Goal: Task Accomplishment & Management: Use online tool/utility

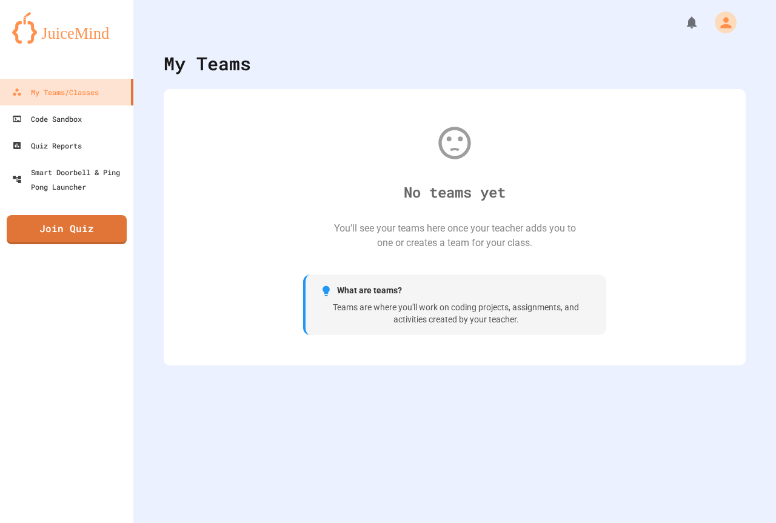
drag, startPoint x: 617, startPoint y: 371, endPoint x: 392, endPoint y: 287, distance: 240.3
click at [431, 303] on div "No teams yet You'll see your teams here once your teacher adds you to one or cr…" at bounding box center [455, 227] width 558 height 252
drag, startPoint x: 249, startPoint y: 324, endPoint x: 271, endPoint y: 372, distance: 52.1
click at [272, 378] on div "My Teams No teams yet You'll see your teams here once your teacher adds you to …" at bounding box center [454, 261] width 643 height 523
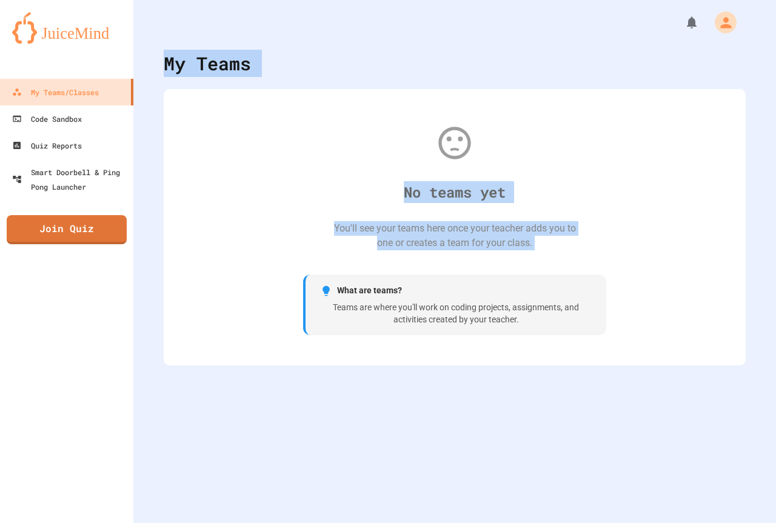
drag, startPoint x: 130, startPoint y: 255, endPoint x: 213, endPoint y: 201, distance: 98.3
click at [213, 201] on div "My Teams/Classes Code Sandbox Quiz Reports Smart Doorbell & Ping Pong Launcher …" at bounding box center [388, 261] width 776 height 523
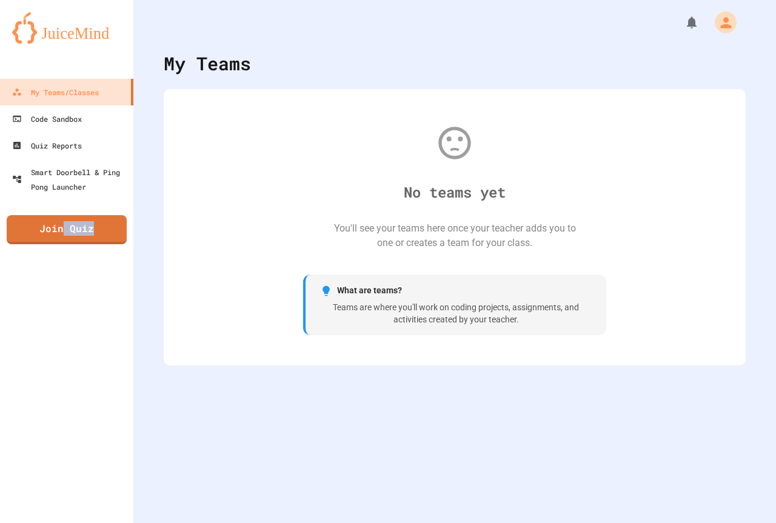
drag, startPoint x: 280, startPoint y: 156, endPoint x: 96, endPoint y: 533, distance: 419.1
click at [96, 523] on html "We are updating our servers at 7PM EST [DATE]. [PERSON_NAME] should continue to…" at bounding box center [388, 261] width 776 height 523
click at [282, 392] on div "My Teams No teams yet You'll see your teams here once your teacher adds you to …" at bounding box center [454, 261] width 643 height 523
click at [47, 244] on div "My Teams/Classes Code Sandbox Quiz Reports Smart Doorbell & Ping Pong Launcher …" at bounding box center [66, 261] width 133 height 523
click at [49, 230] on link "Join Quiz" at bounding box center [67, 228] width 118 height 30
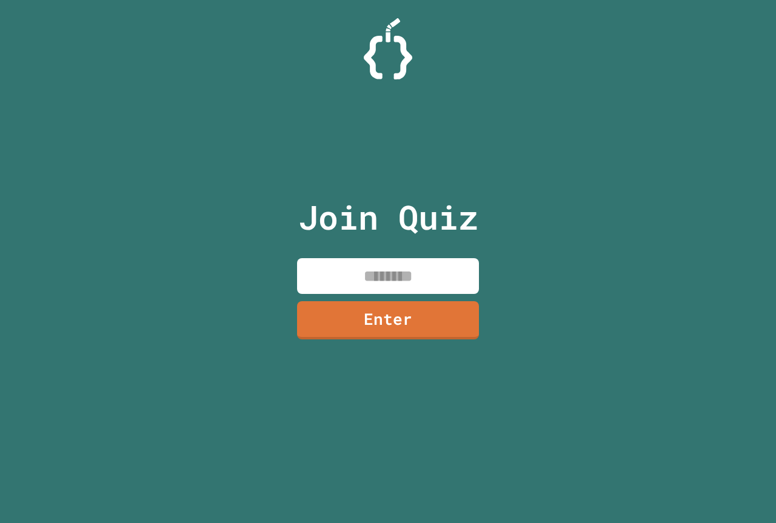
click at [357, 266] on input at bounding box center [388, 276] width 182 height 36
type input "********"
click at [374, 328] on link "Enter" at bounding box center [388, 320] width 185 height 40
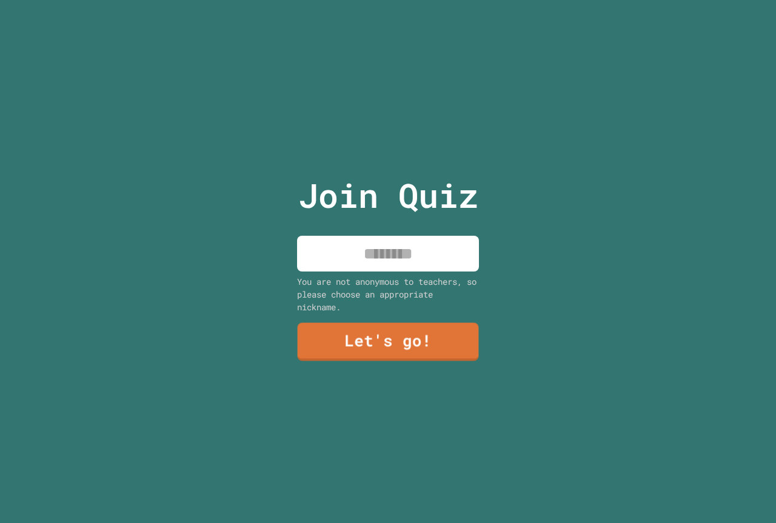
click at [372, 250] on input at bounding box center [388, 254] width 182 height 36
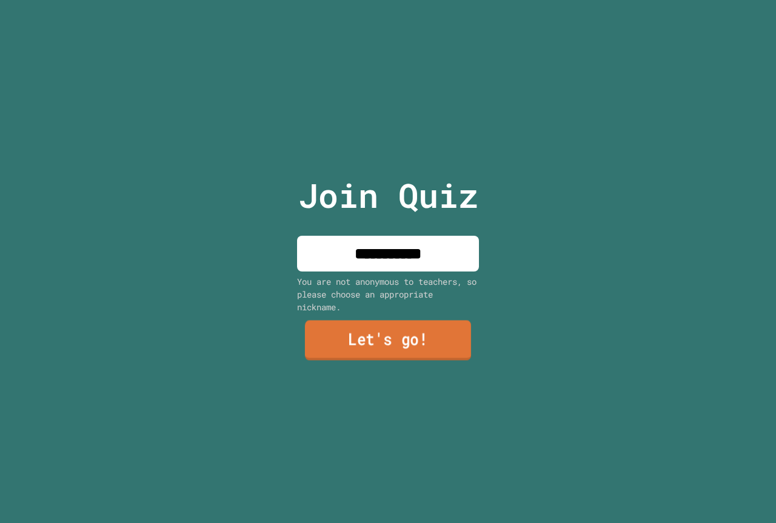
type input "**********"
click at [348, 329] on link "Let's go!" at bounding box center [388, 341] width 166 height 40
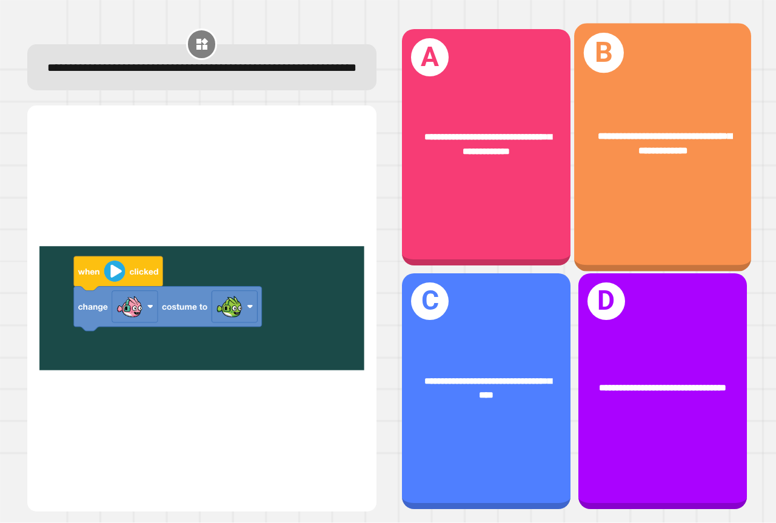
click at [591, 177] on div "**********" at bounding box center [662, 148] width 177 height 248
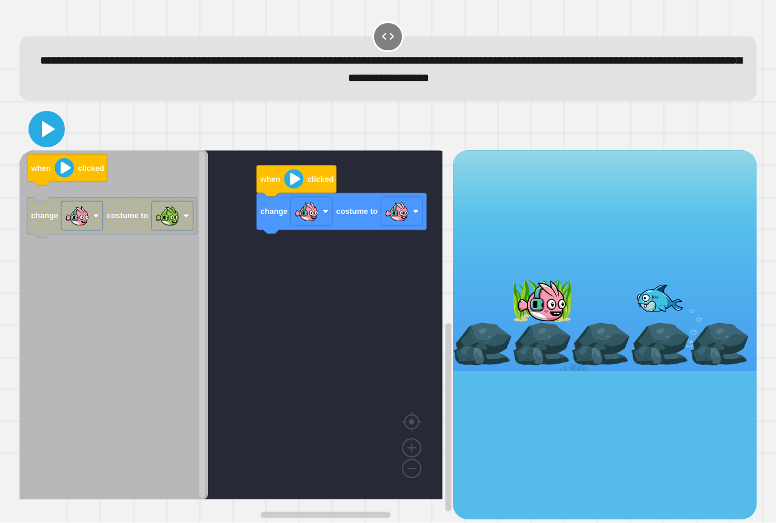
click at [50, 136] on icon at bounding box center [46, 129] width 29 height 29
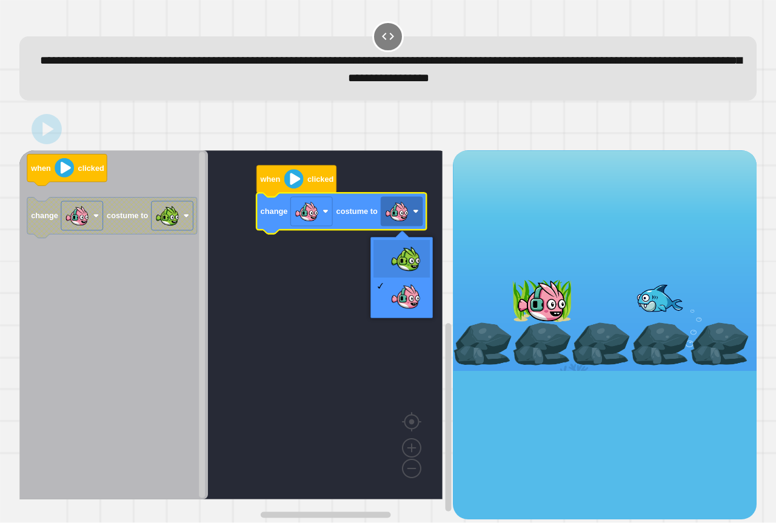
drag, startPoint x: 383, startPoint y: 268, endPoint x: 325, endPoint y: 237, distance: 65.4
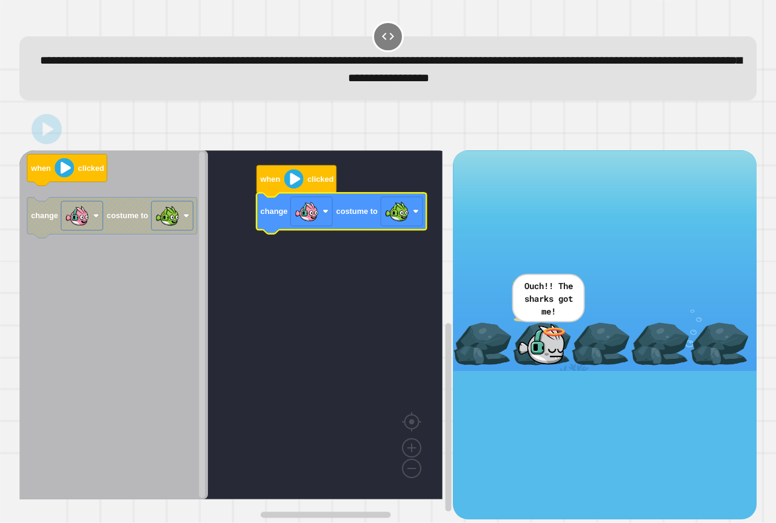
click at [27, 141] on div at bounding box center [388, 129] width 738 height 42
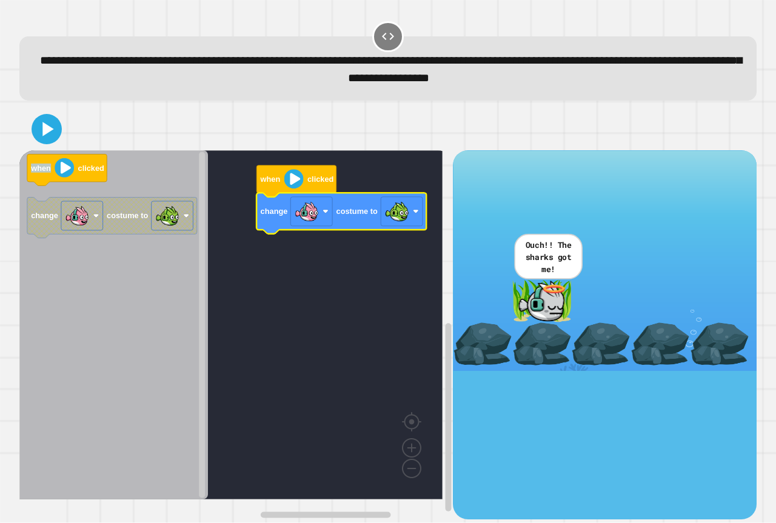
click at [27, 141] on div at bounding box center [388, 129] width 738 height 42
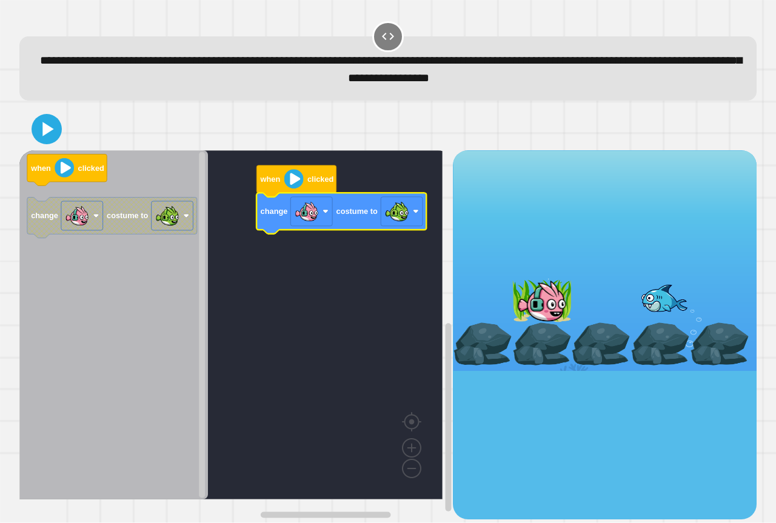
click at [27, 141] on div at bounding box center [388, 129] width 738 height 42
click at [31, 141] on div at bounding box center [388, 129] width 738 height 42
click at [35, 139] on icon at bounding box center [47, 129] width 24 height 24
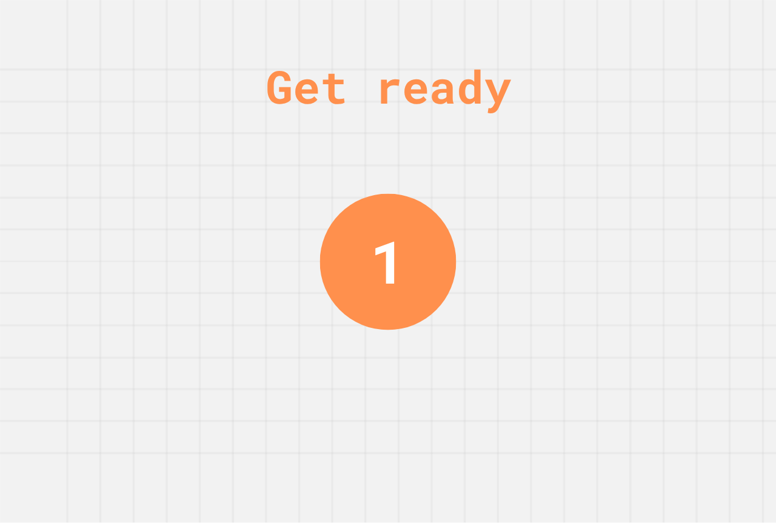
drag, startPoint x: 375, startPoint y: 244, endPoint x: 360, endPoint y: 238, distance: 16.3
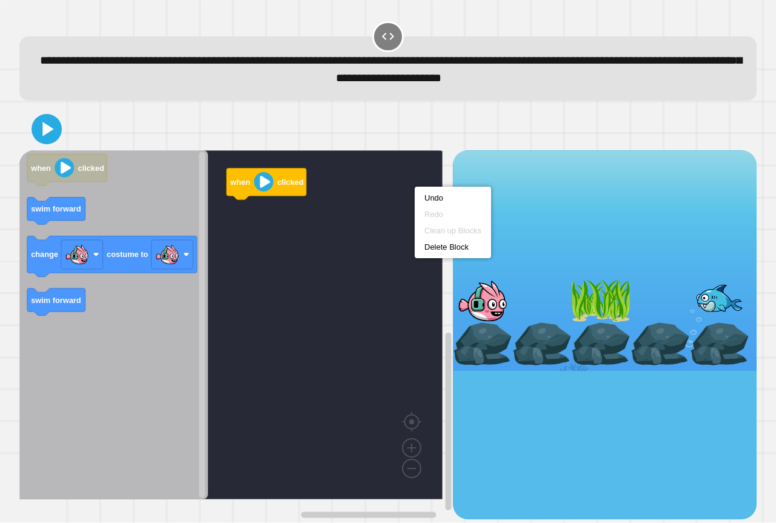
click at [210, 170] on div "when clicked when clicked swim forward change costume to swim forward" at bounding box center [236, 334] width 434 height 369
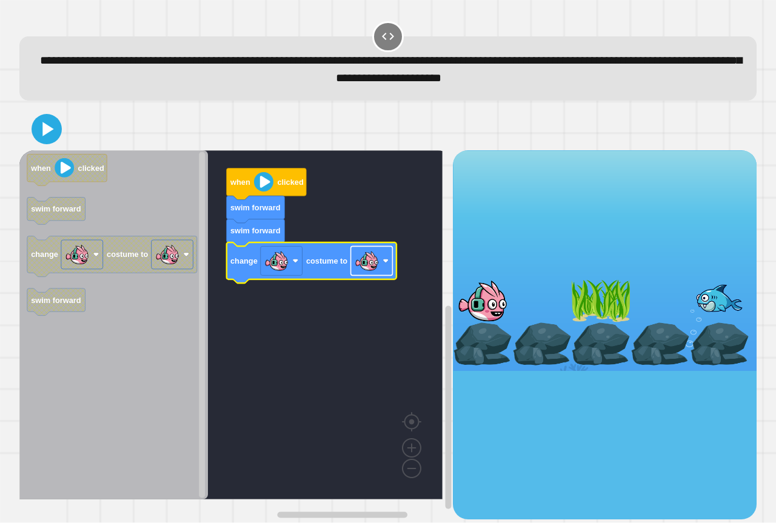
click at [367, 263] on image "Blockly Workspace" at bounding box center [367, 261] width 24 height 24
click at [45, 133] on icon at bounding box center [48, 129] width 13 height 17
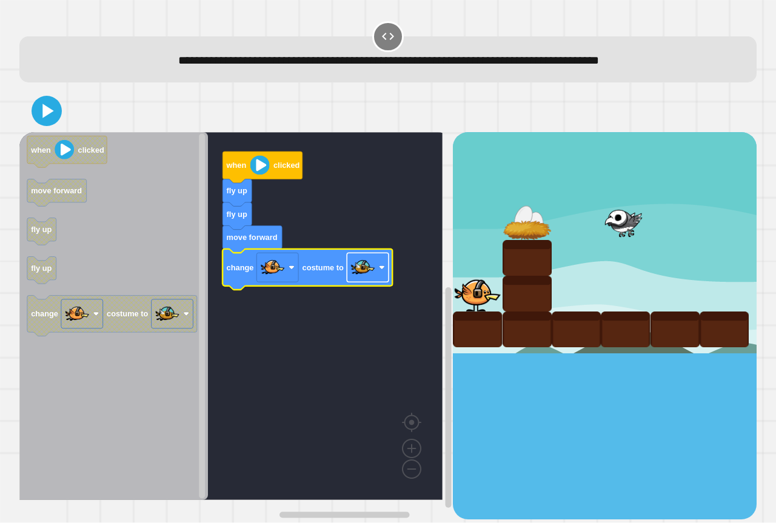
click at [377, 274] on rect "Blockly Workspace" at bounding box center [368, 268] width 42 height 29
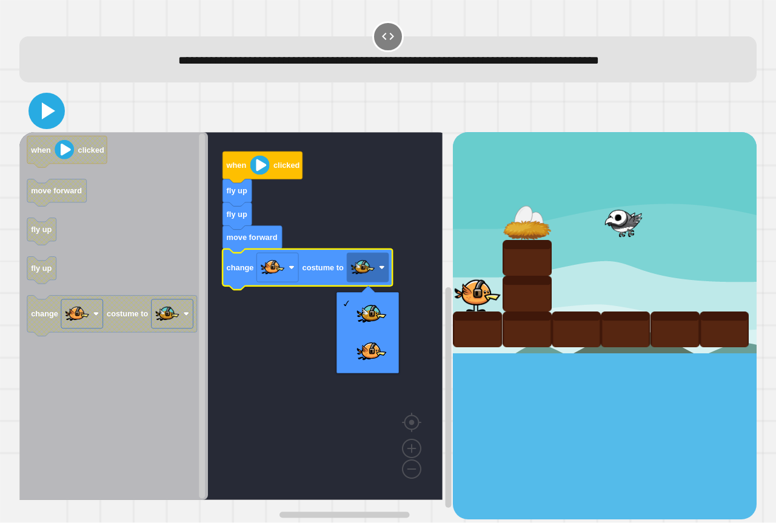
click at [47, 104] on icon at bounding box center [46, 110] width 29 height 29
click at [601, 319] on div at bounding box center [625, 330] width 49 height 36
click at [601, 316] on div at bounding box center [625, 330] width 49 height 36
drag, startPoint x: 520, startPoint y: 256, endPoint x: 491, endPoint y: 258, distance: 29.2
click at [503, 258] on div at bounding box center [527, 258] width 49 height 36
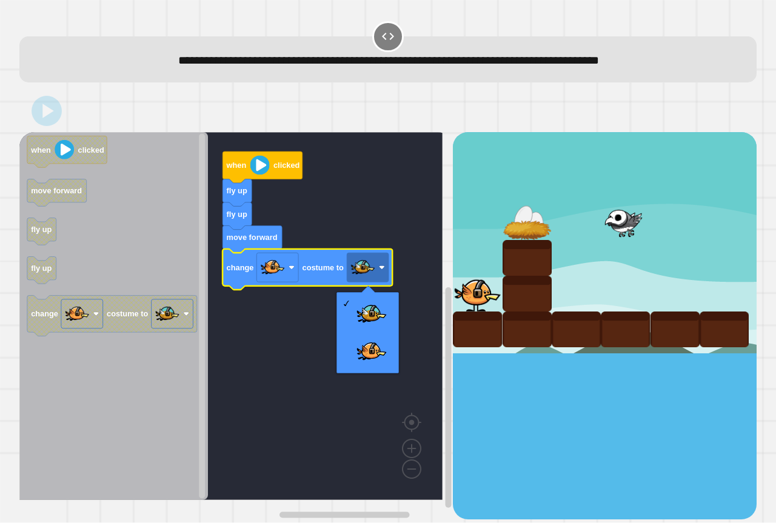
drag, startPoint x: 491, startPoint y: 258, endPoint x: 488, endPoint y: 268, distance: 10.2
click at [488, 268] on div at bounding box center [605, 242] width 304 height 221
click at [469, 297] on div at bounding box center [477, 294] width 49 height 36
drag, startPoint x: 466, startPoint y: 295, endPoint x: 461, endPoint y: 278, distance: 17.7
click at [463, 284] on div at bounding box center [477, 294] width 49 height 36
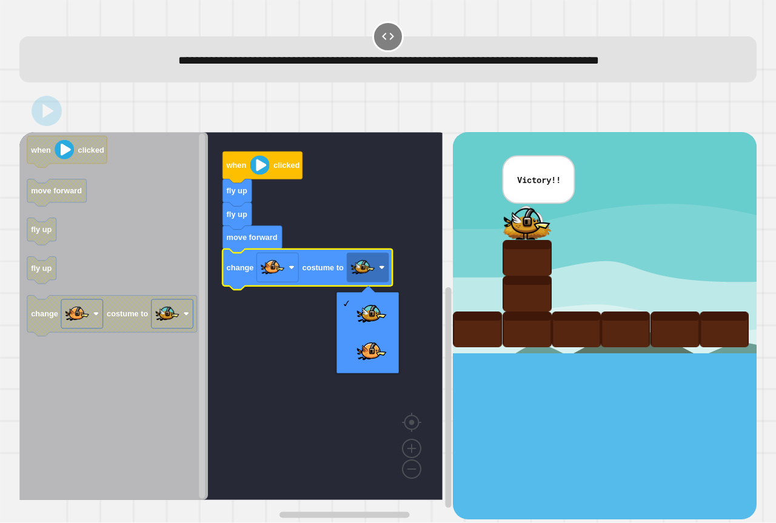
drag, startPoint x: 0, startPoint y: 141, endPoint x: 397, endPoint y: 127, distance: 396.9
click at [397, 127] on div at bounding box center [388, 111] width 738 height 42
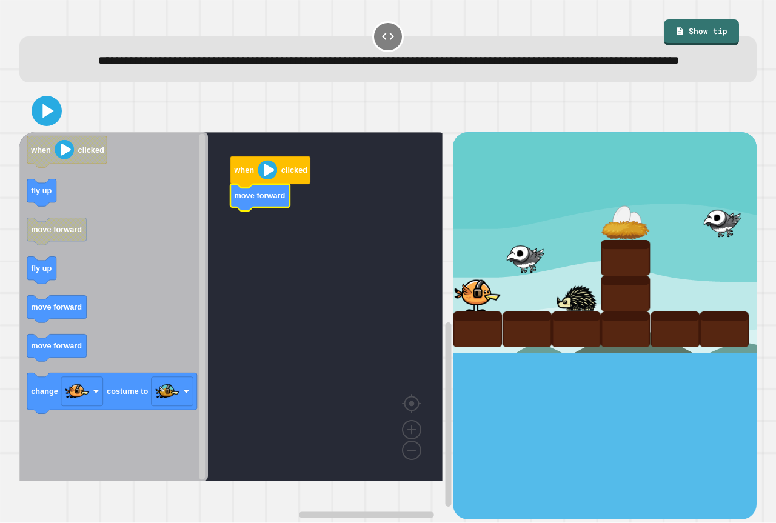
click at [24, 422] on icon "Blockly Workspace" at bounding box center [113, 306] width 189 height 349
click at [316, 338] on rect "Blockly Workspace" at bounding box center [230, 306] width 423 height 349
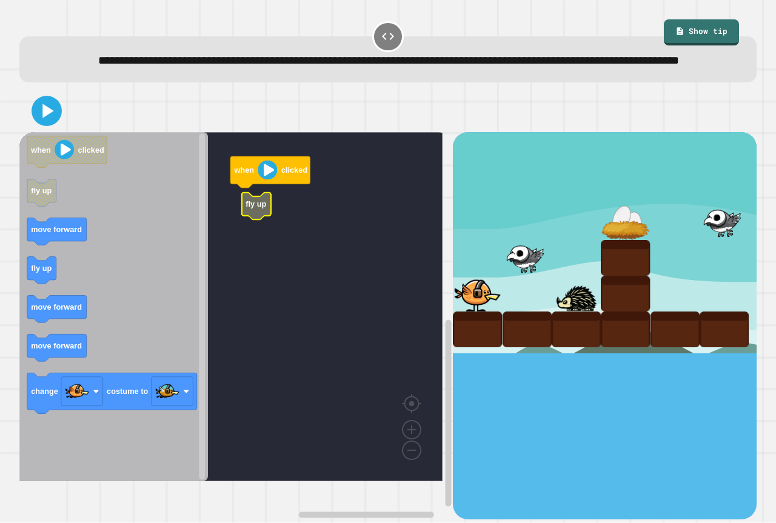
click at [52, 289] on icon "when clicked fly up move forward fly up move forward move forward change costum…" at bounding box center [113, 306] width 189 height 349
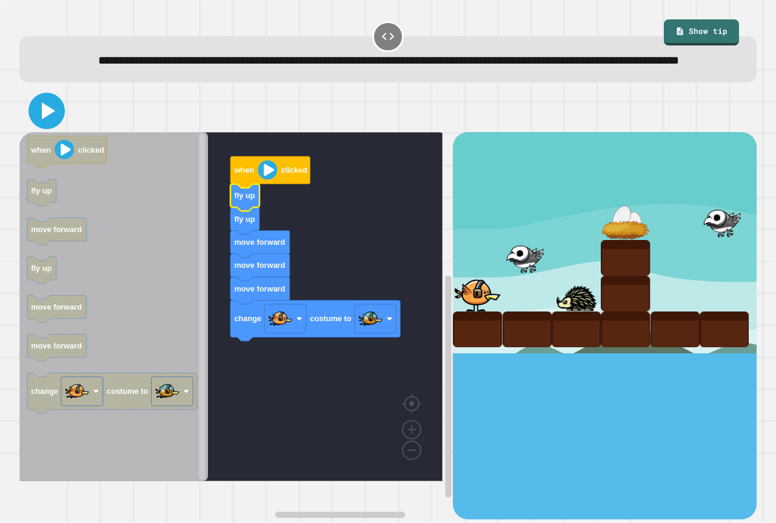
click at [35, 126] on icon at bounding box center [46, 110] width 29 height 29
click at [700, 233] on div at bounding box center [724, 222] width 49 height 36
click at [700, 237] on div at bounding box center [724, 222] width 49 height 36
drag, startPoint x: 662, startPoint y: 318, endPoint x: 634, endPoint y: 379, distance: 67.3
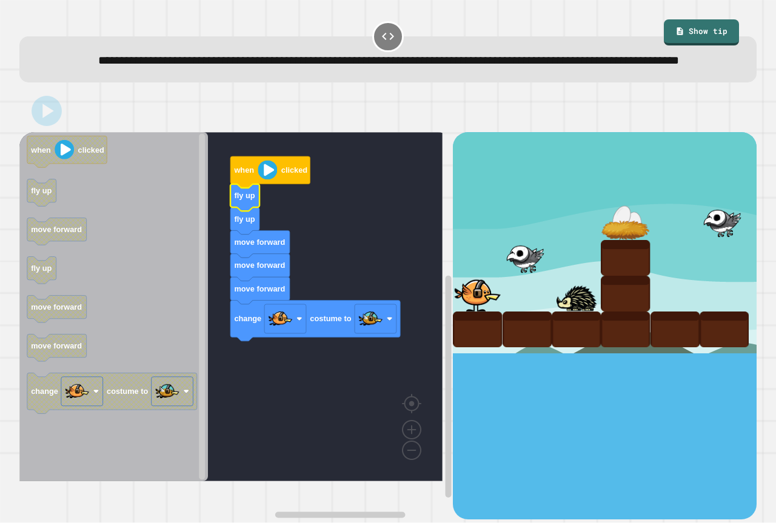
click at [649, 336] on div at bounding box center [605, 242] width 304 height 221
drag, startPoint x: 630, startPoint y: 382, endPoint x: 605, endPoint y: 382, distance: 24.9
click at [617, 382] on div at bounding box center [605, 325] width 304 height 387
click at [604, 382] on div at bounding box center [605, 325] width 304 height 387
click at [603, 383] on div at bounding box center [605, 325] width 304 height 387
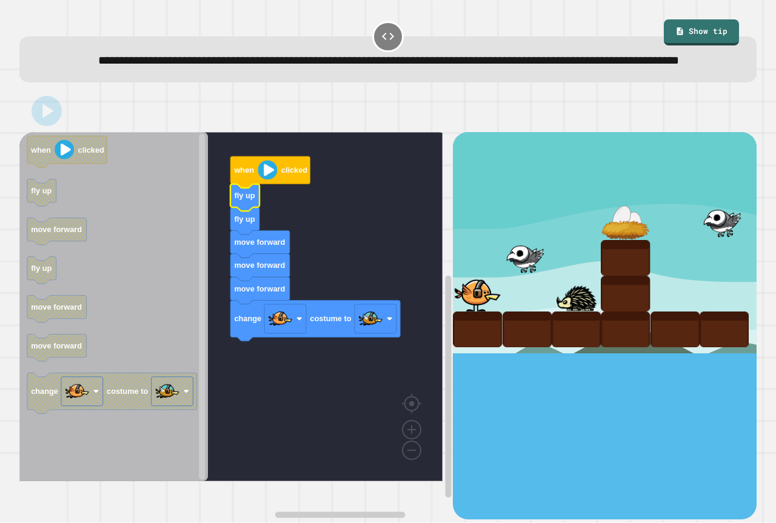
click at [600, 383] on div at bounding box center [605, 325] width 304 height 387
click at [597, 374] on div at bounding box center [605, 325] width 304 height 387
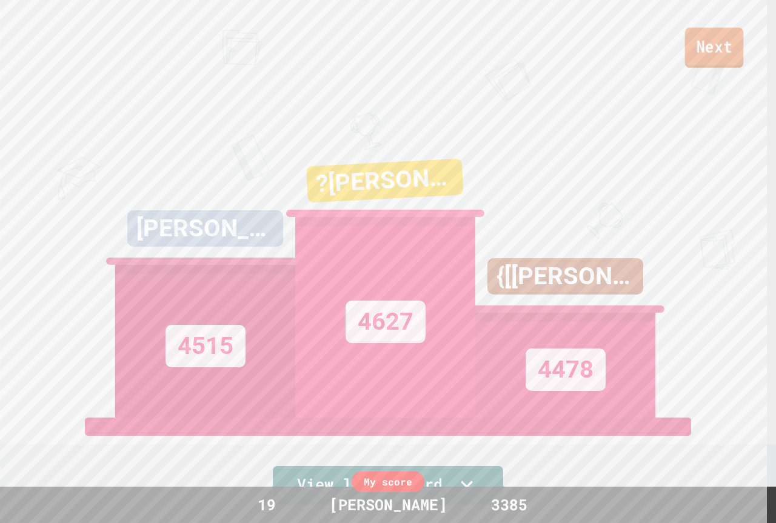
click at [696, 36] on link "Next" at bounding box center [714, 48] width 59 height 40
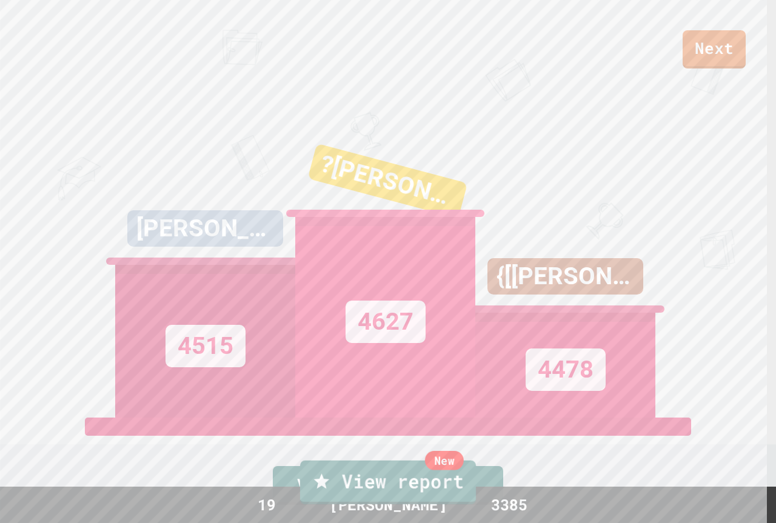
click at [359, 488] on link "New View report" at bounding box center [388, 483] width 176 height 44
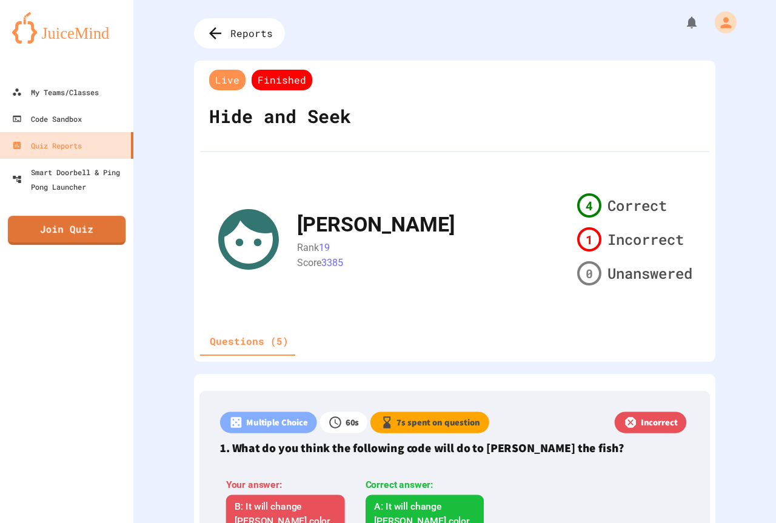
click at [58, 244] on div "My Teams/Classes Code Sandbox Quiz Reports Smart Doorbell & Ping Pong Launcher …" at bounding box center [66, 261] width 133 height 523
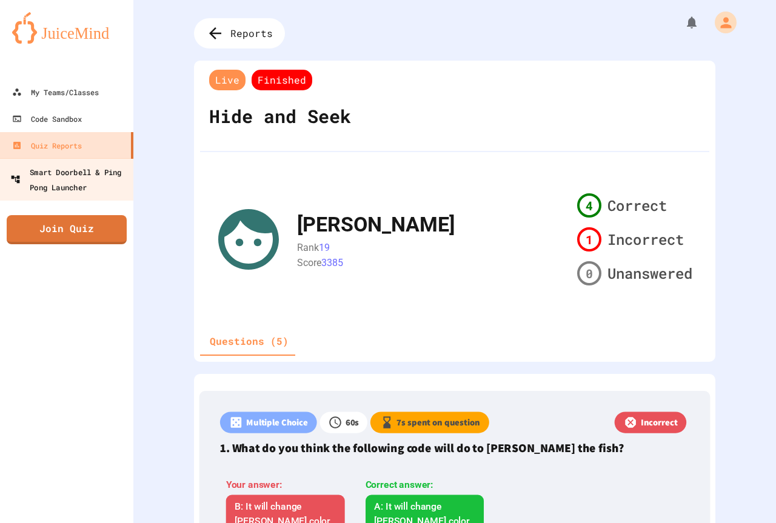
click at [73, 192] on div "Smart Doorbell & Ping Pong Launcher" at bounding box center [70, 179] width 120 height 30
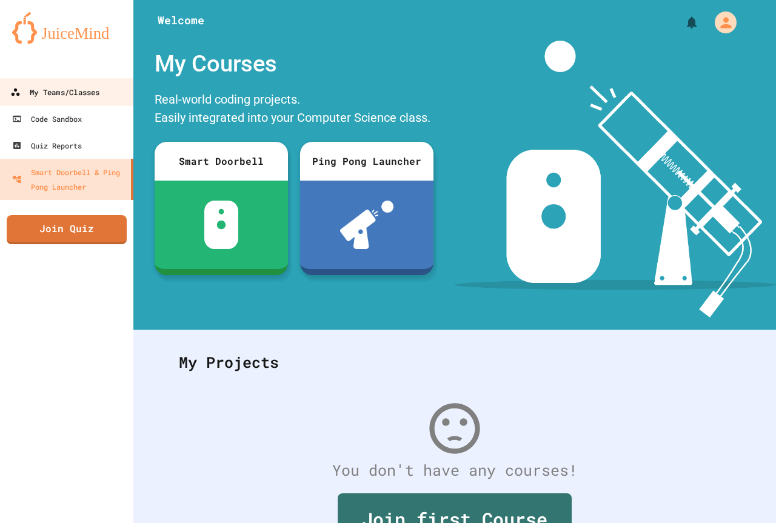
click at [61, 92] on div "My Teams/Classes" at bounding box center [54, 92] width 89 height 15
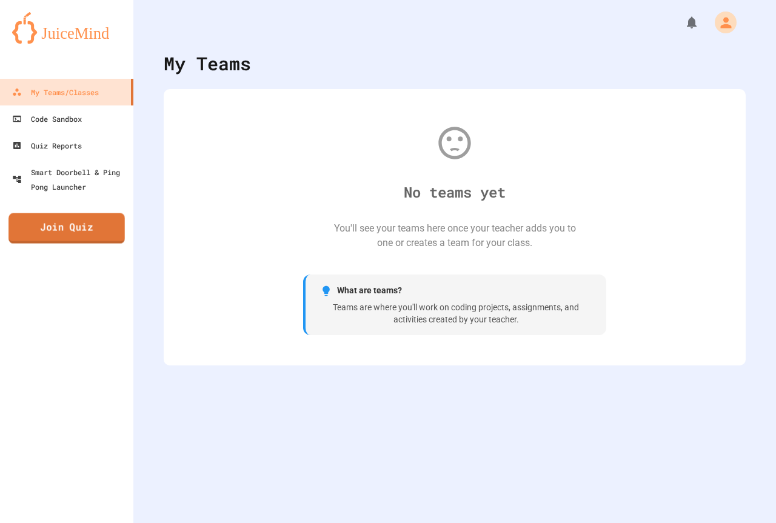
click at [61, 229] on link "Join Quiz" at bounding box center [66, 228] width 116 height 30
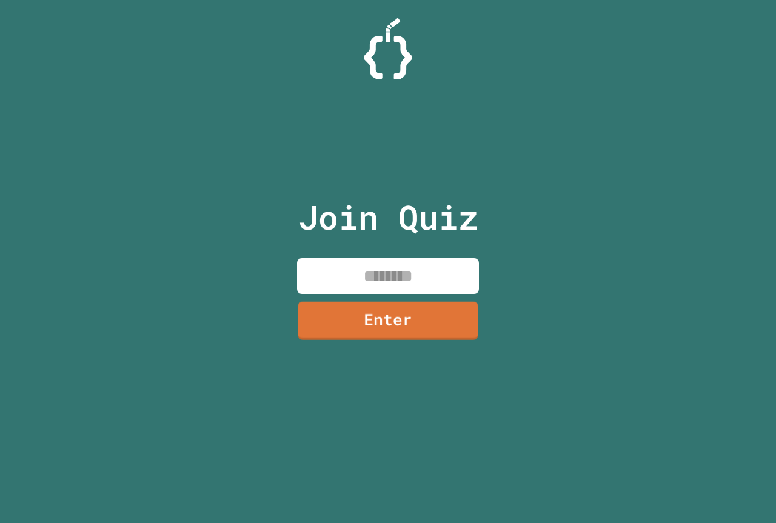
click at [423, 286] on input at bounding box center [388, 276] width 182 height 36
type input "********"
click at [385, 325] on link "Enter" at bounding box center [388, 319] width 183 height 40
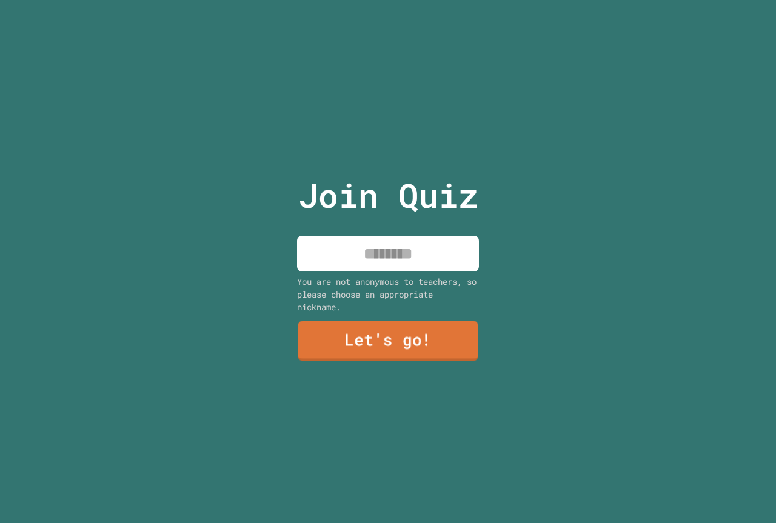
drag, startPoint x: 385, startPoint y: 325, endPoint x: 337, endPoint y: 258, distance: 83.0
click at [336, 259] on input at bounding box center [388, 254] width 182 height 36
click at [329, 250] on input "********" at bounding box center [388, 254] width 182 height 36
type input "**********"
click at [338, 331] on link "Let's go!" at bounding box center [388, 341] width 181 height 40
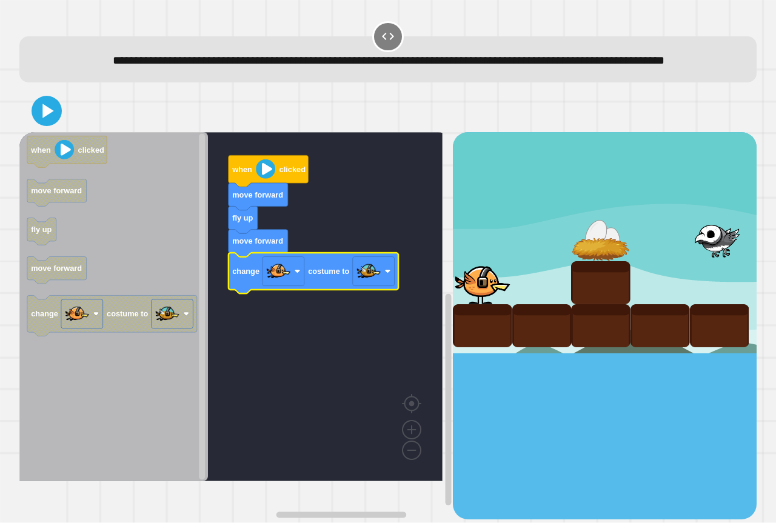
drag, startPoint x: 53, startPoint y: 73, endPoint x: 48, endPoint y: 99, distance: 25.9
click at [48, 70] on div "**********" at bounding box center [389, 61] width 706 height 18
click at [48, 115] on div at bounding box center [388, 111] width 738 height 42
click at [48, 116] on button at bounding box center [47, 111] width 36 height 36
click at [154, 169] on div "when clicked move forward fly up move forward change costume to when clicked mo…" at bounding box center [388, 304] width 738 height 429
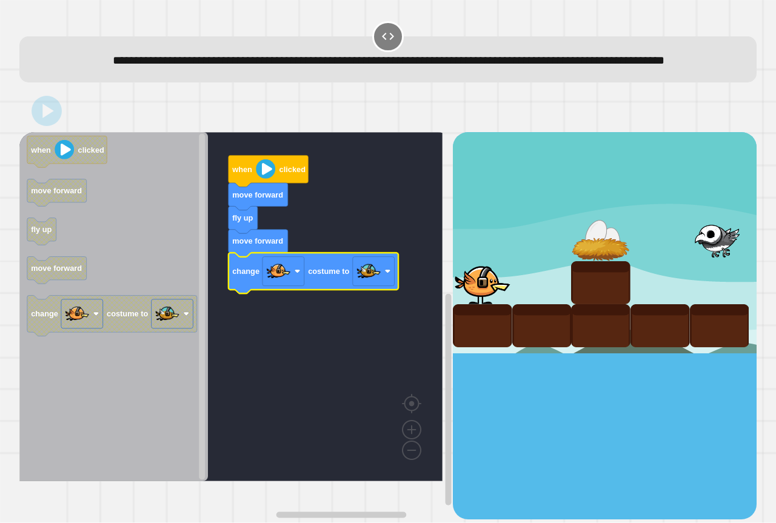
drag, startPoint x: 760, startPoint y: 411, endPoint x: 717, endPoint y: 387, distance: 49.4
click at [745, 405] on div "**********" at bounding box center [388, 261] width 776 height 523
click at [716, 388] on div at bounding box center [605, 325] width 304 height 387
drag, startPoint x: 714, startPoint y: 382, endPoint x: 710, endPoint y: 371, distance: 11.9
click at [710, 371] on div at bounding box center [605, 325] width 304 height 387
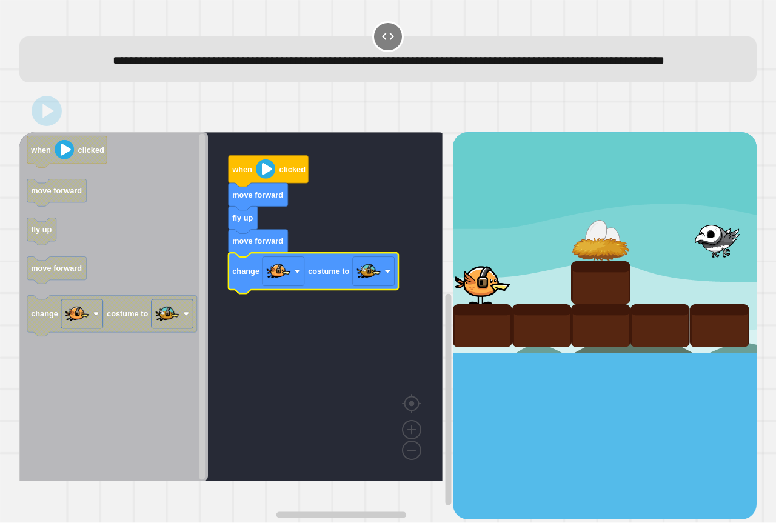
click at [708, 372] on div at bounding box center [605, 325] width 304 height 387
drag, startPoint x: 707, startPoint y: 372, endPoint x: 673, endPoint y: 366, distance: 34.5
click at [673, 366] on div at bounding box center [605, 325] width 304 height 387
click at [650, 372] on div at bounding box center [605, 325] width 304 height 387
drag, startPoint x: 586, startPoint y: 365, endPoint x: 585, endPoint y: 422, distance: 57.0
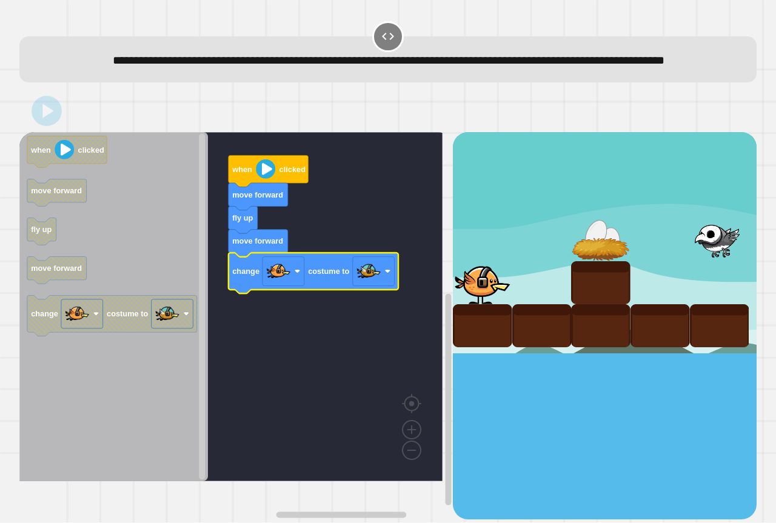
click at [586, 397] on div at bounding box center [605, 325] width 304 height 387
click at [582, 423] on div at bounding box center [605, 325] width 304 height 387
click at [576, 419] on div at bounding box center [605, 325] width 304 height 387
drag, startPoint x: 575, startPoint y: 419, endPoint x: 570, endPoint y: 409, distance: 10.3
click at [574, 414] on div at bounding box center [605, 325] width 304 height 387
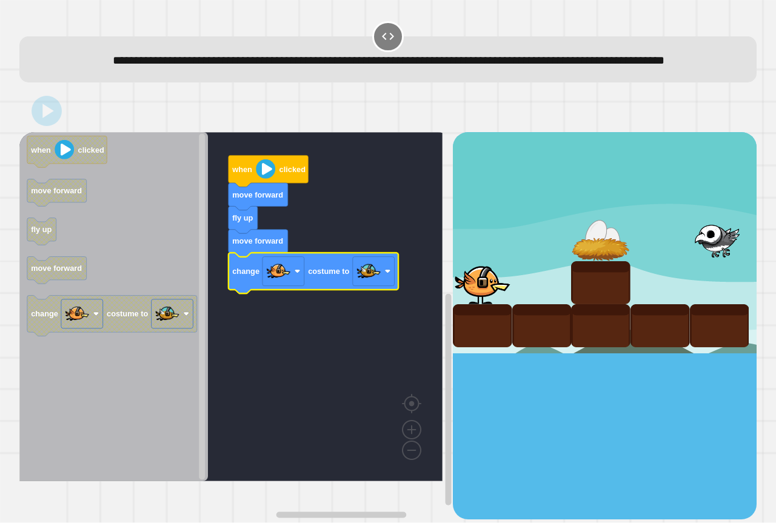
click at [568, 408] on div at bounding box center [605, 325] width 304 height 387
click at [567, 405] on div at bounding box center [605, 325] width 304 height 387
click at [563, 404] on div at bounding box center [605, 325] width 304 height 387
click at [565, 402] on div at bounding box center [605, 325] width 304 height 387
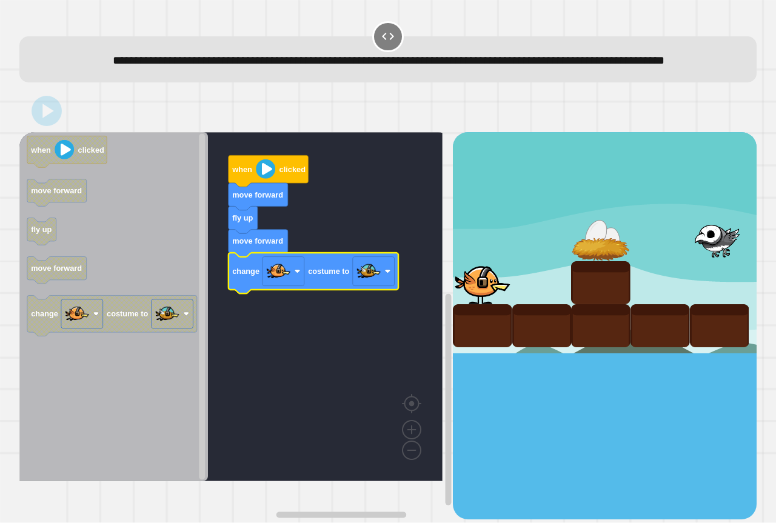
click at [563, 402] on div at bounding box center [605, 325] width 304 height 387
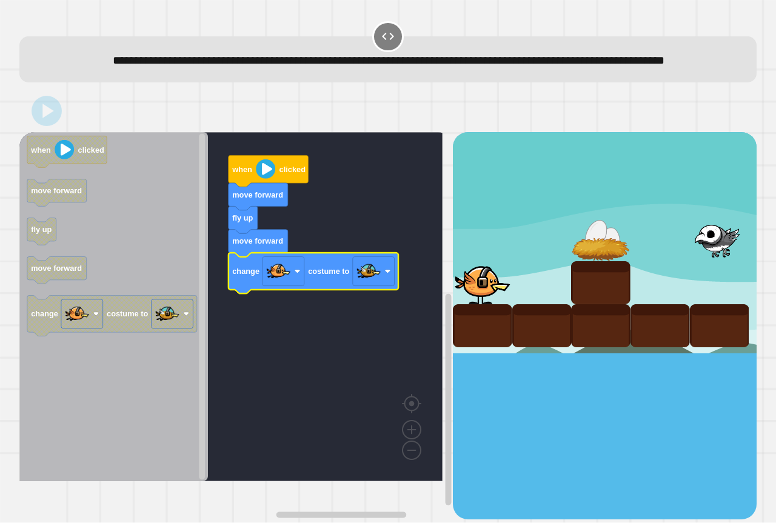
click at [563, 403] on div at bounding box center [605, 325] width 304 height 387
drag, startPoint x: 563, startPoint y: 403, endPoint x: 563, endPoint y: 445, distance: 42.5
click at [559, 449] on div at bounding box center [605, 325] width 304 height 387
drag, startPoint x: 571, startPoint y: 417, endPoint x: 571, endPoint y: 411, distance: 6.7
click at [571, 411] on div at bounding box center [605, 325] width 304 height 387
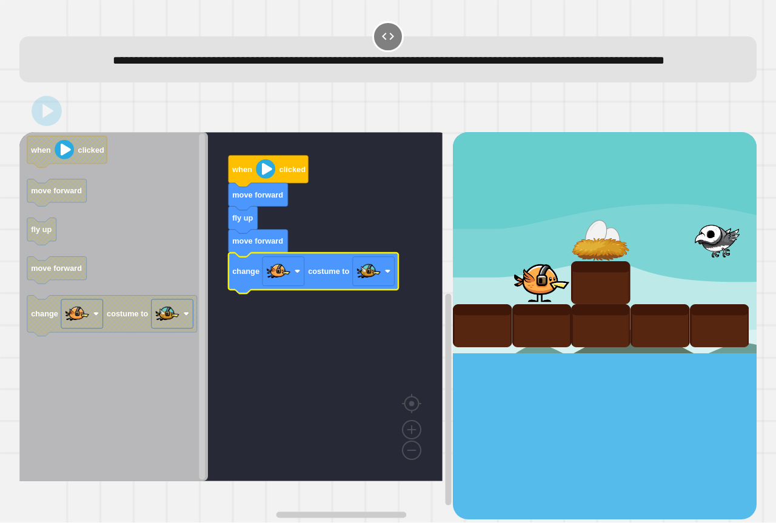
click at [571, 411] on div at bounding box center [605, 325] width 304 height 387
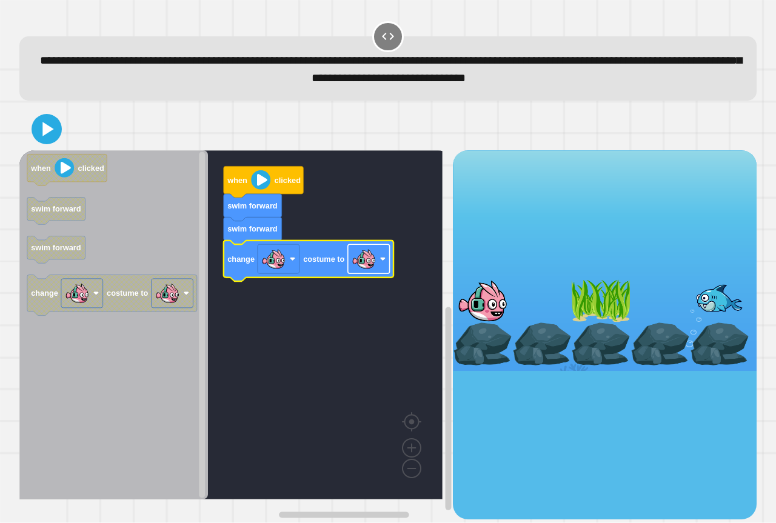
click at [376, 270] on image "Blockly Workspace" at bounding box center [364, 259] width 24 height 24
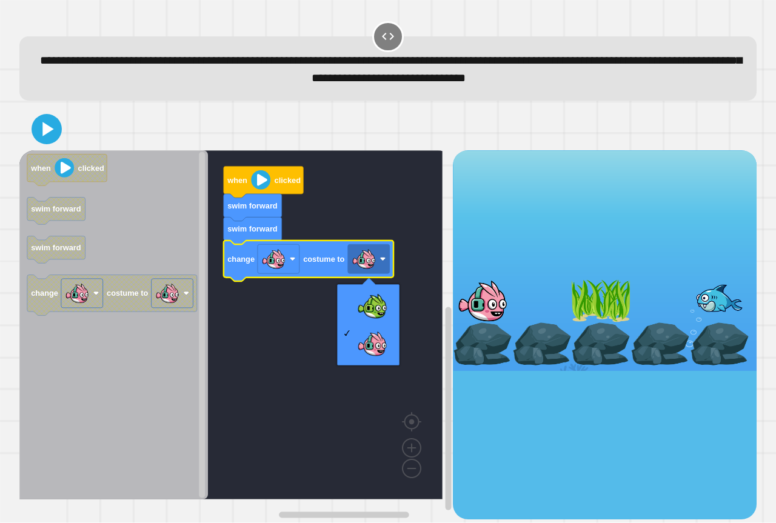
drag, startPoint x: 34, startPoint y: 130, endPoint x: 311, endPoint y: 298, distance: 324.1
click at [309, 301] on div "when clicked swim forward swim forward change costume to when clicked swim forw…" at bounding box center [388, 313] width 738 height 411
drag, startPoint x: 366, startPoint y: 306, endPoint x: 163, endPoint y: 292, distance: 203.6
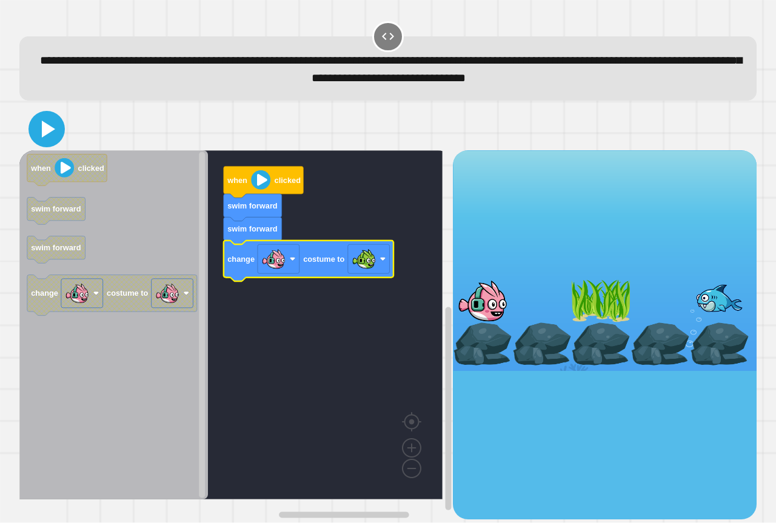
click at [38, 135] on icon at bounding box center [46, 129] width 29 height 29
click at [766, 363] on div "**********" at bounding box center [388, 261] width 776 height 523
click at [690, 343] on div at bounding box center [719, 344] width 59 height 43
click at [645, 326] on div at bounding box center [660, 344] width 59 height 43
click at [656, 325] on div at bounding box center [660, 344] width 59 height 43
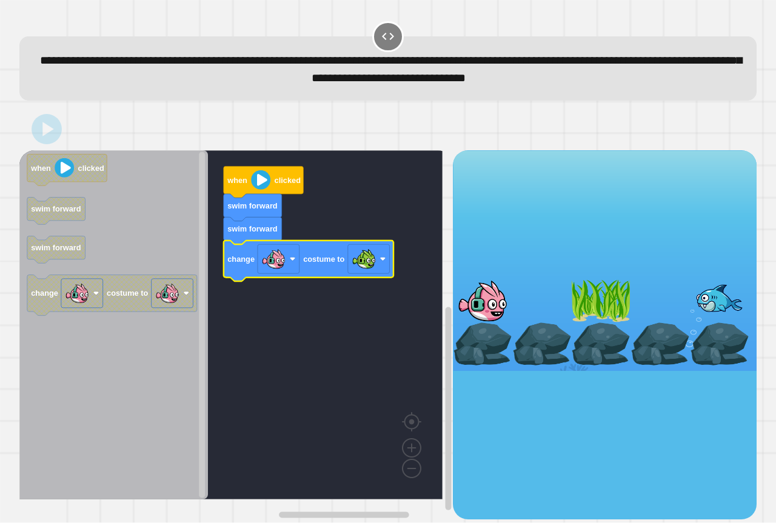
click at [662, 324] on div at bounding box center [660, 344] width 59 height 43
click at [653, 324] on div at bounding box center [660, 344] width 59 height 43
drag, startPoint x: 653, startPoint y: 326, endPoint x: 642, endPoint y: 323, distance: 10.7
click at [644, 323] on div at bounding box center [605, 260] width 304 height 221
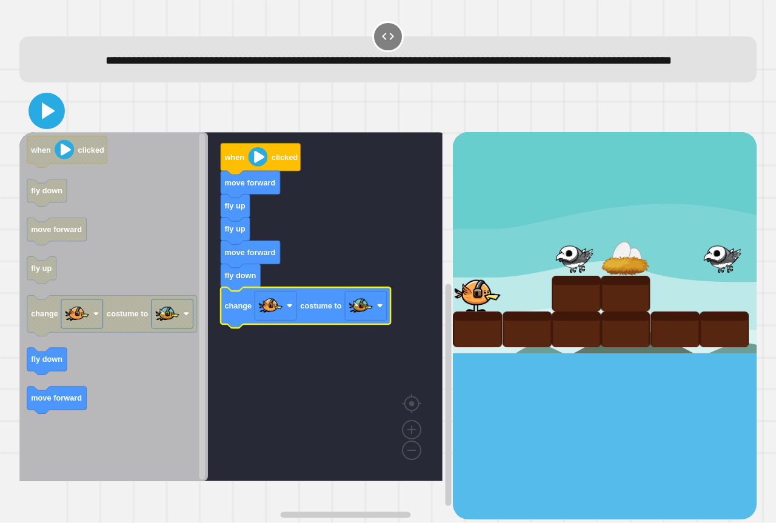
click at [47, 126] on icon at bounding box center [46, 110] width 29 height 29
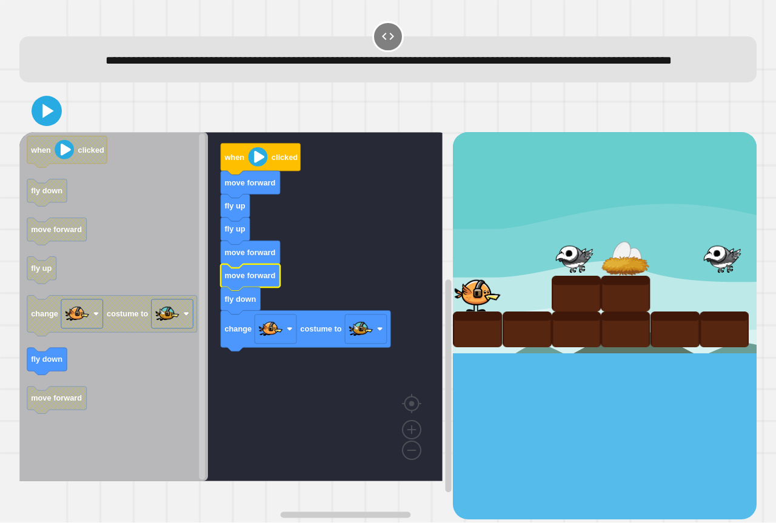
drag, startPoint x: 16, startPoint y: 141, endPoint x: 41, endPoint y: 139, distance: 25.0
click at [38, 139] on div "fly up fly up move forward move forward fly down change costume to move forward…" at bounding box center [388, 304] width 745 height 437
click at [41, 126] on icon at bounding box center [46, 110] width 29 height 29
drag, startPoint x: 681, startPoint y: 377, endPoint x: 685, endPoint y: 386, distance: 9.8
click at [684, 370] on div at bounding box center [605, 325] width 304 height 387
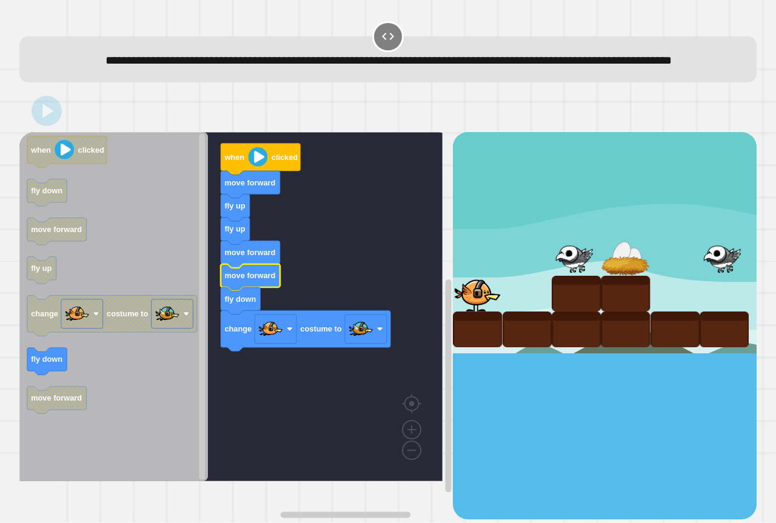
click at [685, 386] on div at bounding box center [605, 325] width 304 height 387
click at [679, 386] on div at bounding box center [605, 325] width 304 height 387
drag, startPoint x: 679, startPoint y: 386, endPoint x: 674, endPoint y: 379, distance: 8.6
click at [674, 380] on div at bounding box center [605, 325] width 304 height 387
click at [674, 379] on div at bounding box center [605, 325] width 304 height 387
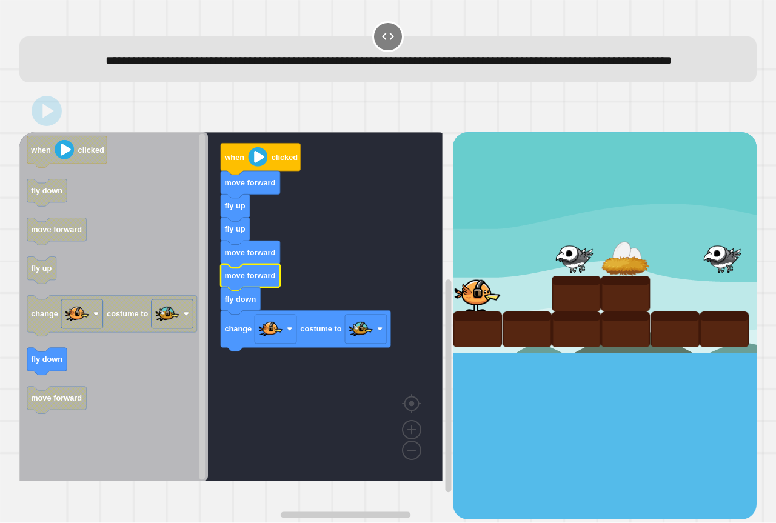
click at [674, 379] on div at bounding box center [605, 325] width 304 height 387
drag, startPoint x: 674, startPoint y: 379, endPoint x: 663, endPoint y: 369, distance: 14.6
click at [664, 371] on div at bounding box center [605, 325] width 304 height 387
click at [661, 368] on div at bounding box center [605, 325] width 304 height 387
drag, startPoint x: 652, startPoint y: 355, endPoint x: 642, endPoint y: 353, distance: 10.5
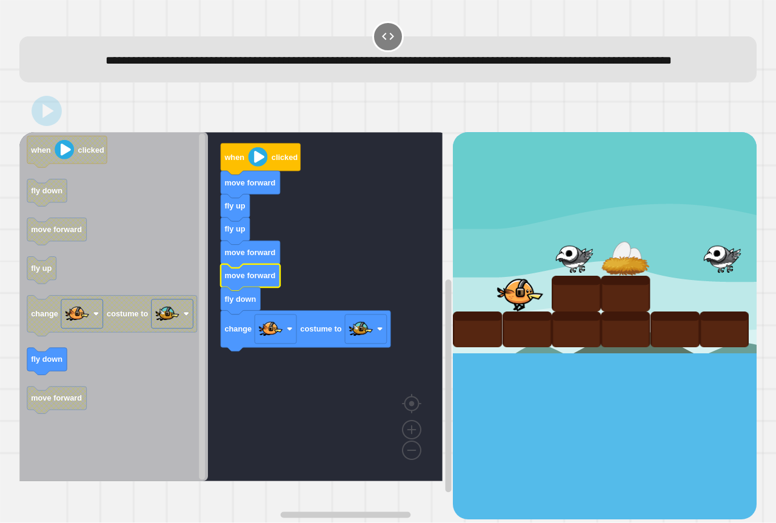
click at [651, 348] on div at bounding box center [675, 330] width 49 height 36
drag, startPoint x: 642, startPoint y: 353, endPoint x: 622, endPoint y: 353, distance: 19.4
click at [627, 353] on div at bounding box center [605, 242] width 304 height 221
click at [622, 348] on div at bounding box center [625, 330] width 49 height 36
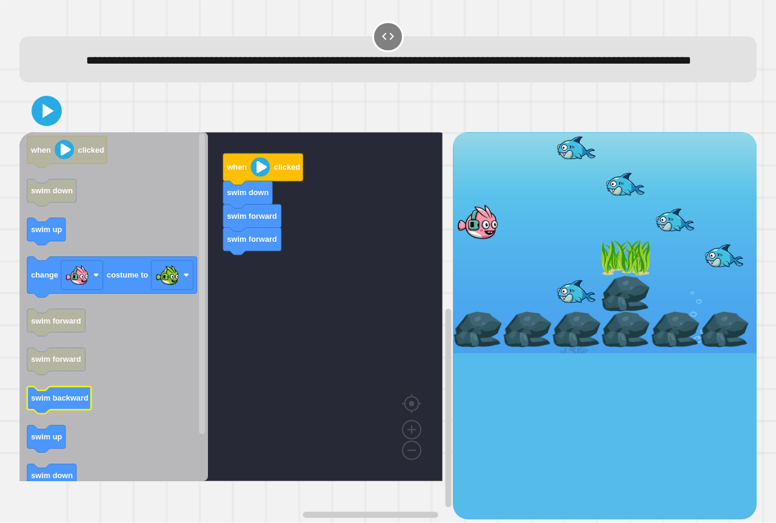
click at [57, 403] on text "swim backward" at bounding box center [60, 398] width 58 height 9
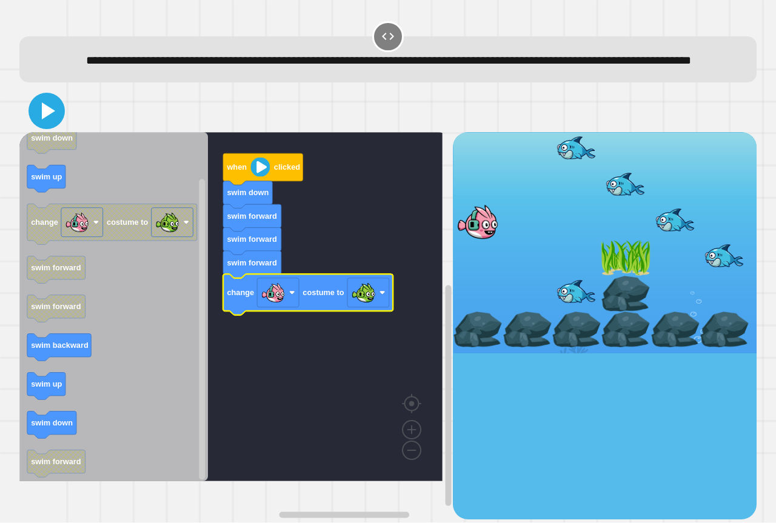
click at [52, 126] on icon at bounding box center [46, 110] width 29 height 29
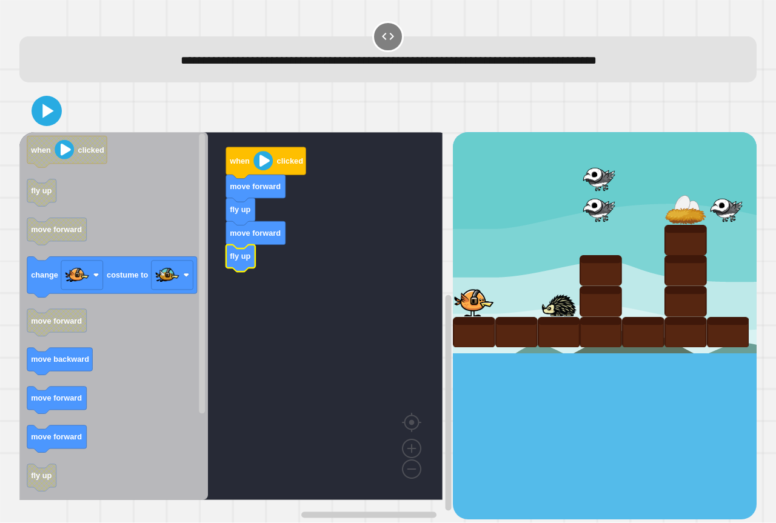
drag, startPoint x: 566, startPoint y: 225, endPoint x: 642, endPoint y: 232, distance: 76.1
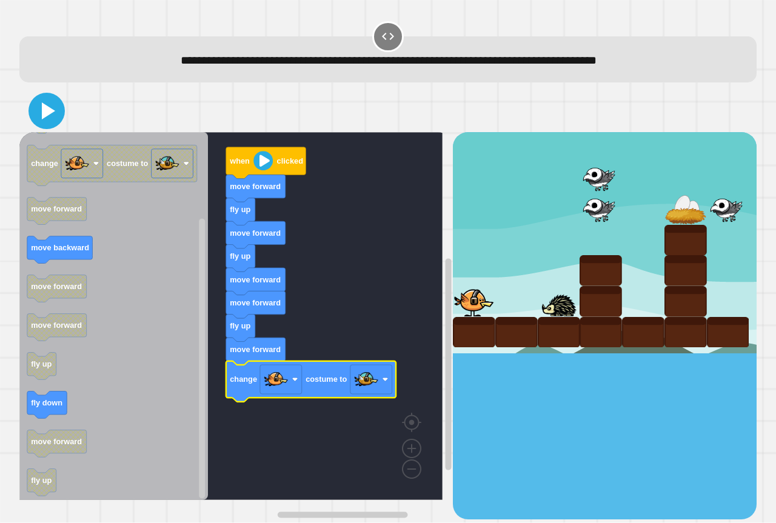
drag, startPoint x: 40, startPoint y: 120, endPoint x: 31, endPoint y: 136, distance: 18.7
click at [36, 120] on icon at bounding box center [46, 110] width 29 height 29
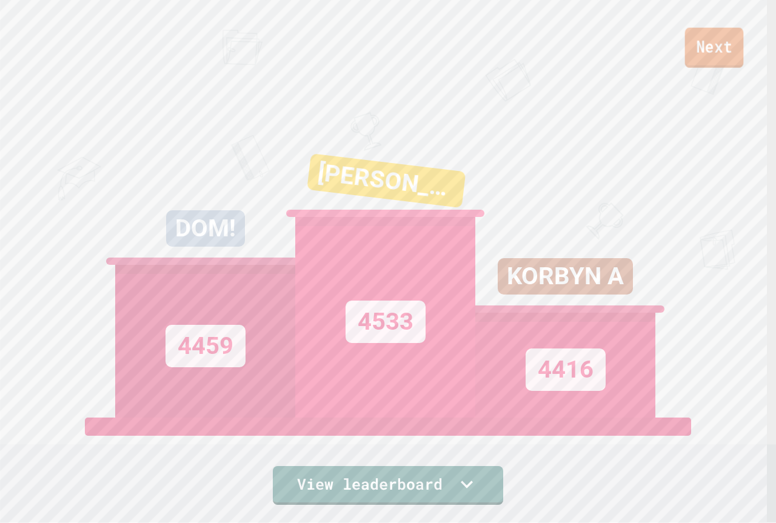
click at [722, 44] on link "Next" at bounding box center [714, 48] width 59 height 40
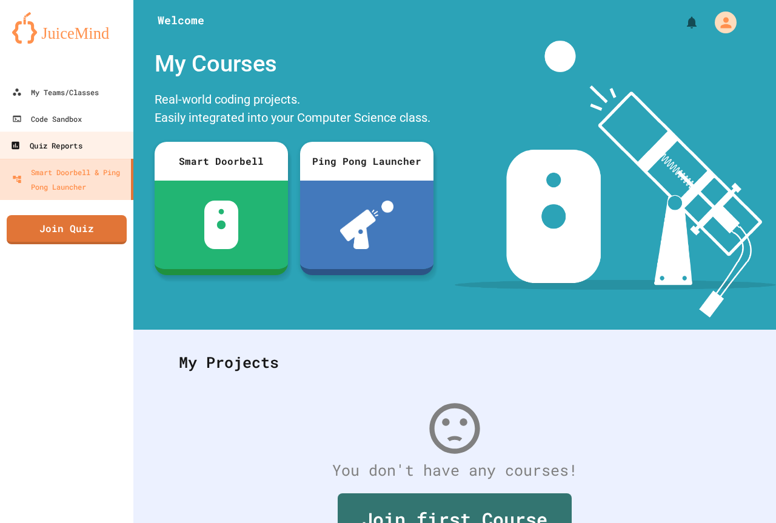
click at [50, 155] on link "Quiz Reports" at bounding box center [67, 145] width 138 height 27
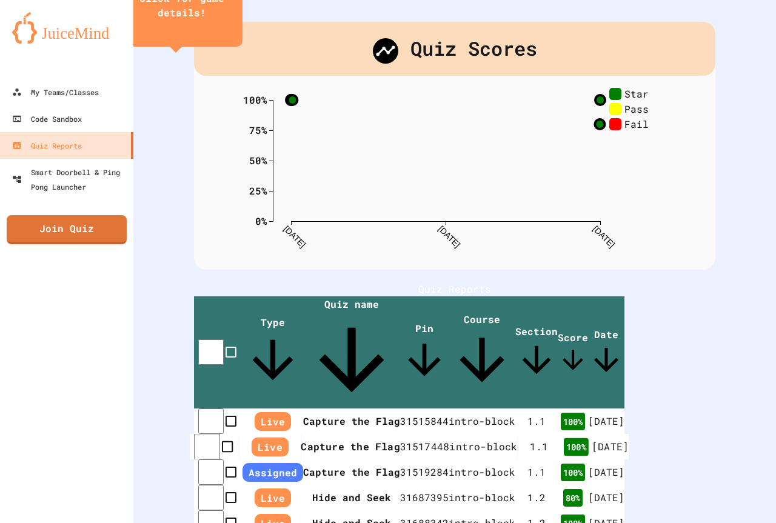
scroll to position [61, 0]
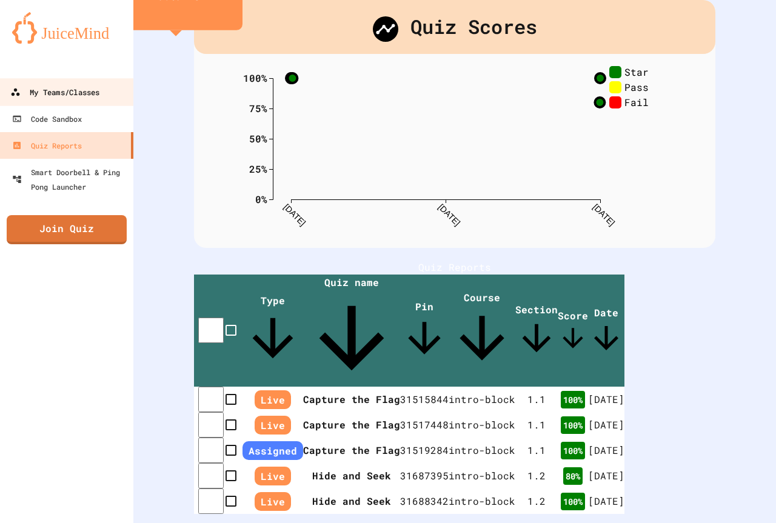
click at [106, 105] on link "My Teams/Classes" at bounding box center [67, 91] width 138 height 27
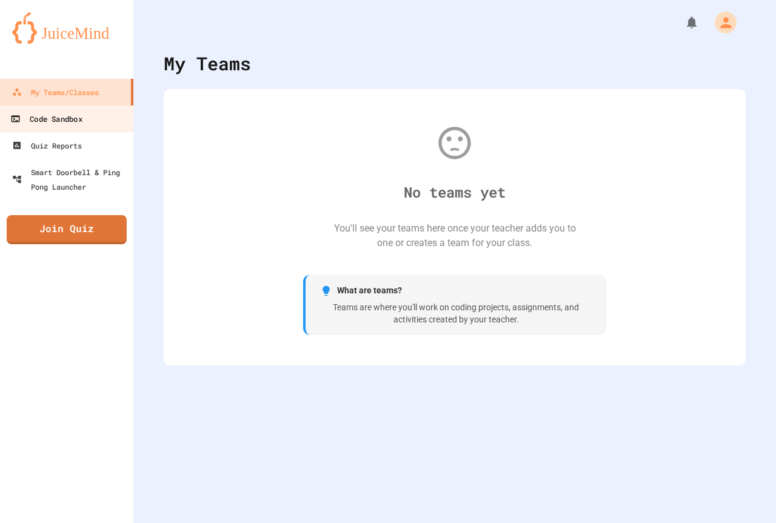
click at [81, 113] on div "Code Sandbox" at bounding box center [46, 119] width 72 height 15
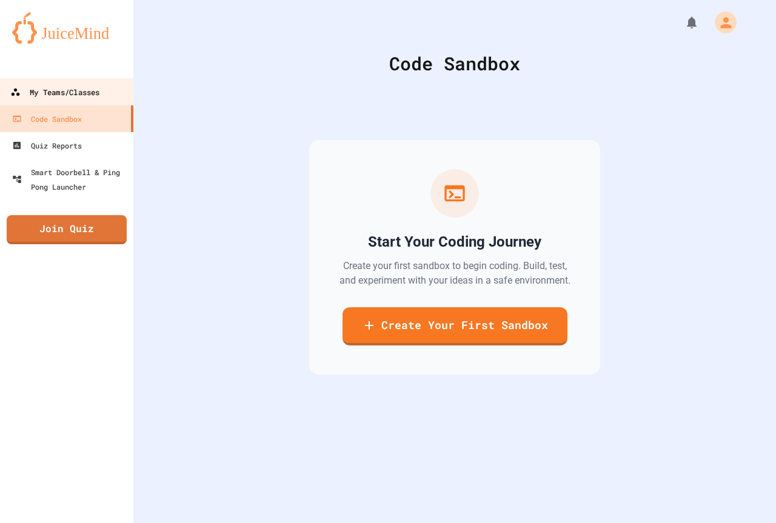
click at [81, 92] on div "My Teams/Classes" at bounding box center [54, 92] width 89 height 15
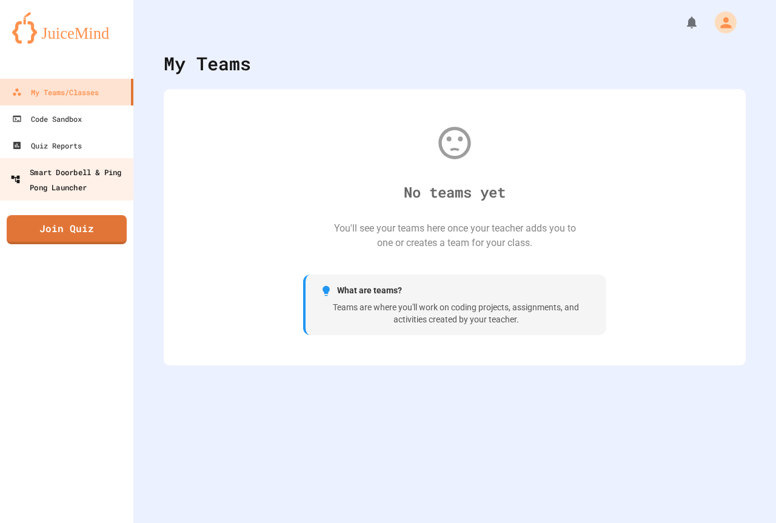
click at [30, 165] on div "Smart Doorbell & Ping Pong Launcher" at bounding box center [70, 179] width 120 height 30
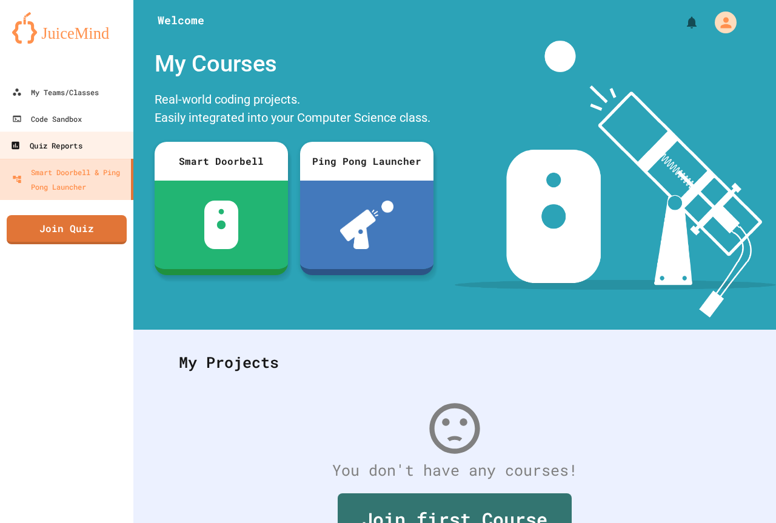
click at [48, 148] on div "Quiz Reports" at bounding box center [46, 145] width 72 height 15
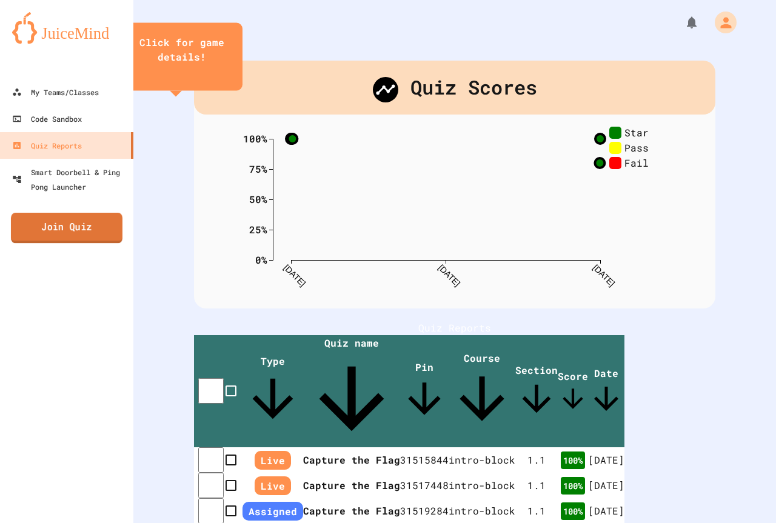
click at [21, 226] on link "Join Quiz" at bounding box center [67, 228] width 112 height 30
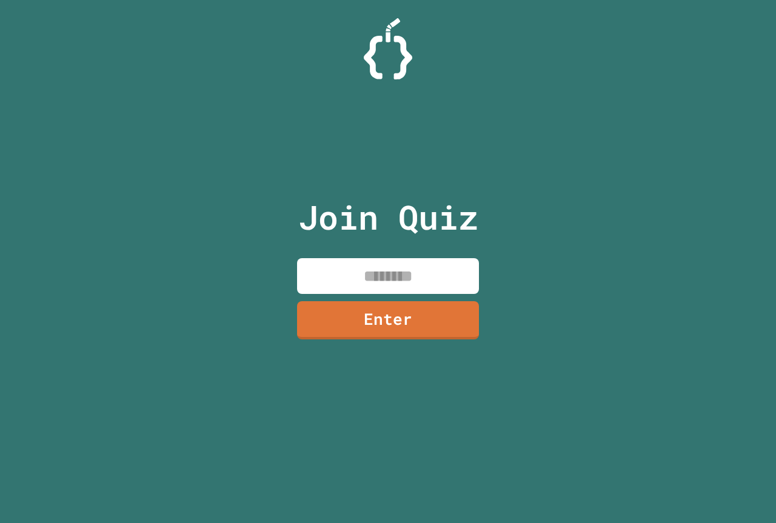
click at [365, 278] on input at bounding box center [388, 276] width 182 height 36
paste input "********"
type input "********"
click at [392, 317] on link "Enter" at bounding box center [388, 319] width 177 height 40
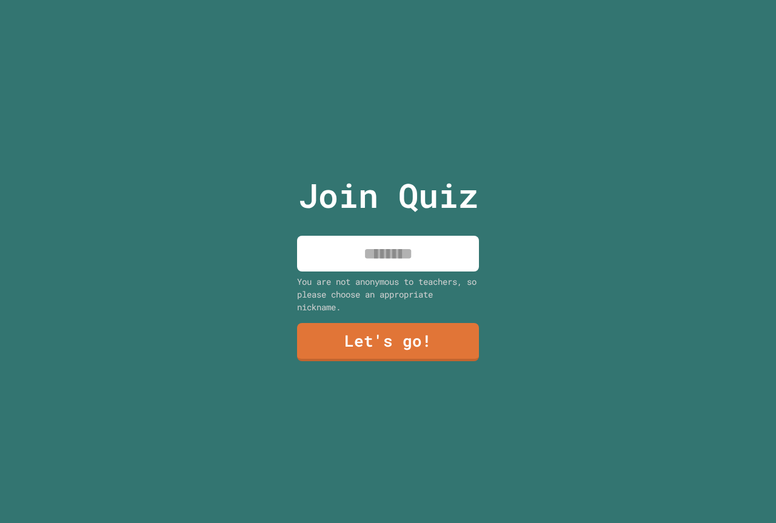
click at [379, 244] on input at bounding box center [388, 254] width 182 height 36
type input "**********"
click at [422, 351] on link "Let's go!" at bounding box center [387, 341] width 185 height 40
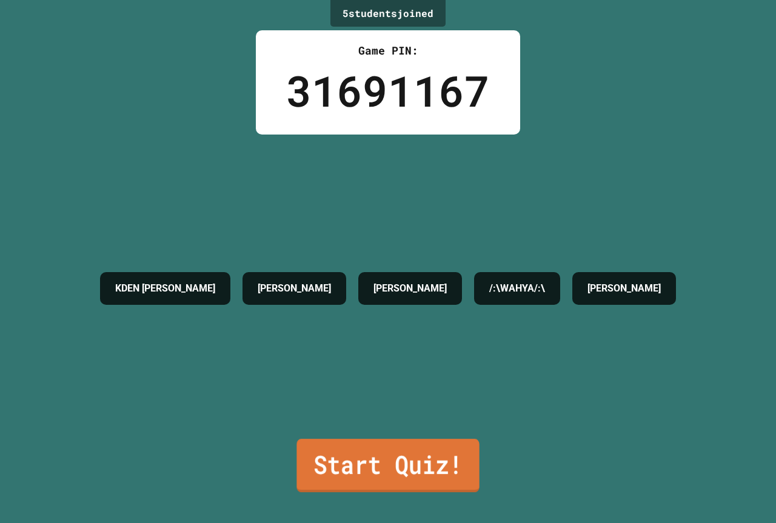
click at [385, 459] on link "Start Quiz!" at bounding box center [388, 465] width 183 height 53
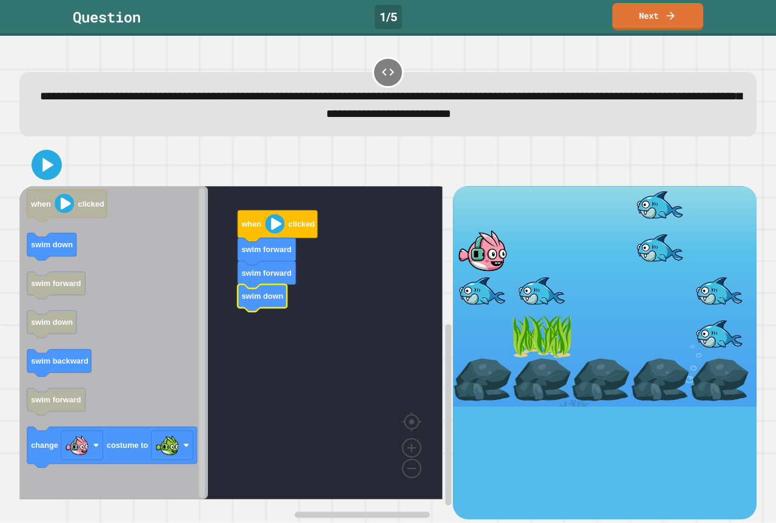
click at [261, 301] on text "swim down" at bounding box center [262, 296] width 42 height 9
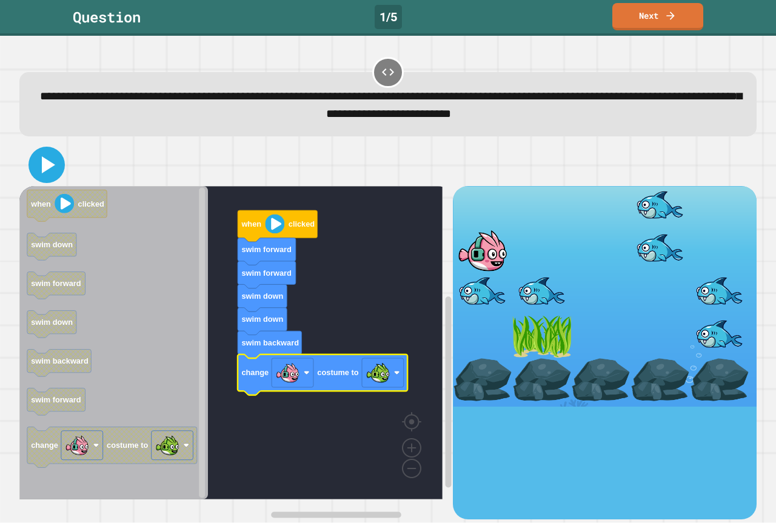
click at [40, 178] on icon at bounding box center [46, 164] width 29 height 29
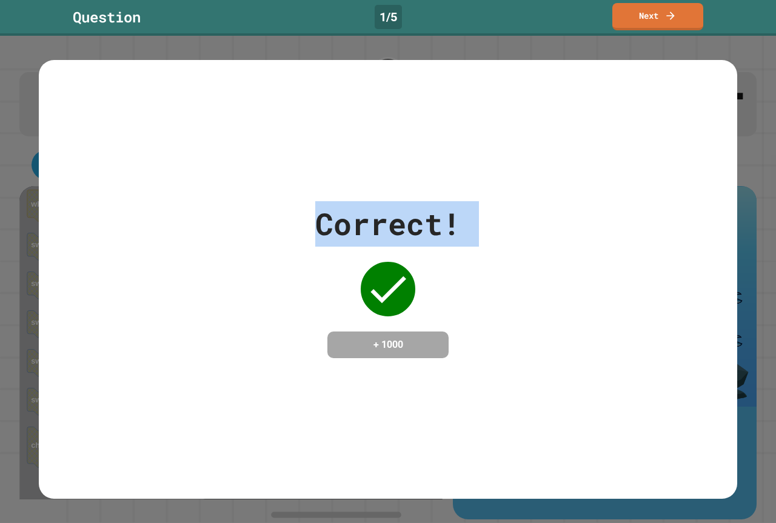
drag, startPoint x: 209, startPoint y: 282, endPoint x: 241, endPoint y: 306, distance: 39.9
click at [241, 306] on div "Correct! + 1000" at bounding box center [388, 279] width 699 height 157
click at [257, 308] on div "Correct! + 1000" at bounding box center [388, 279] width 699 height 157
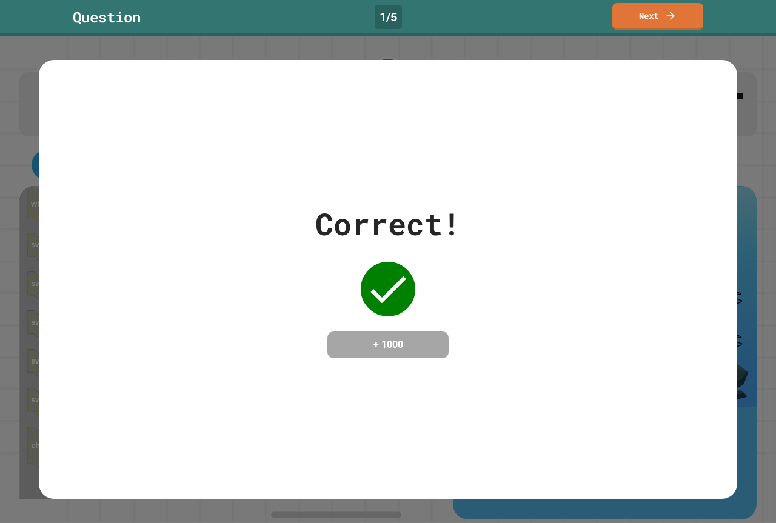
drag, startPoint x: 260, startPoint y: 308, endPoint x: 332, endPoint y: 317, distance: 73.4
click at [278, 312] on div "Correct! + 1000" at bounding box center [388, 279] width 699 height 157
click at [680, 17] on link "Next" at bounding box center [658, 15] width 90 height 29
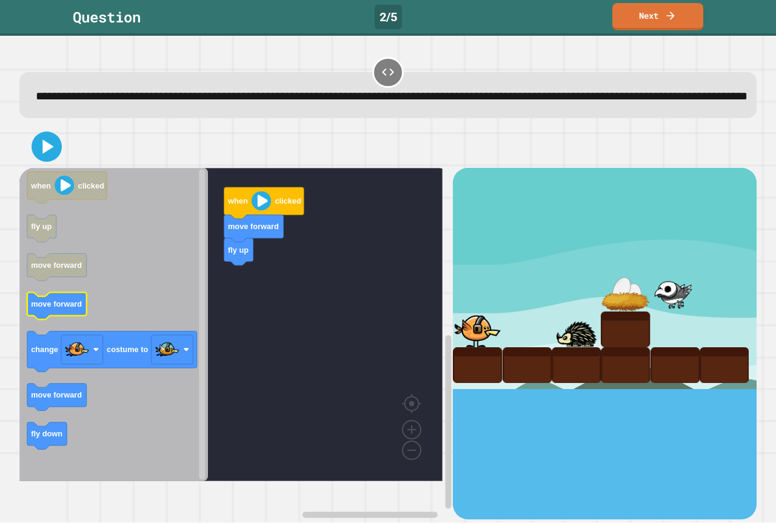
click at [35, 309] on text "move forward" at bounding box center [56, 304] width 51 height 9
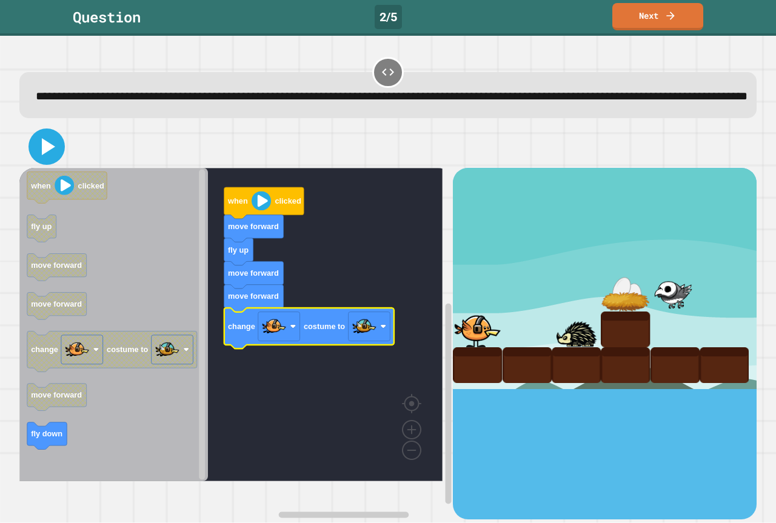
click at [35, 159] on icon at bounding box center [46, 146] width 29 height 29
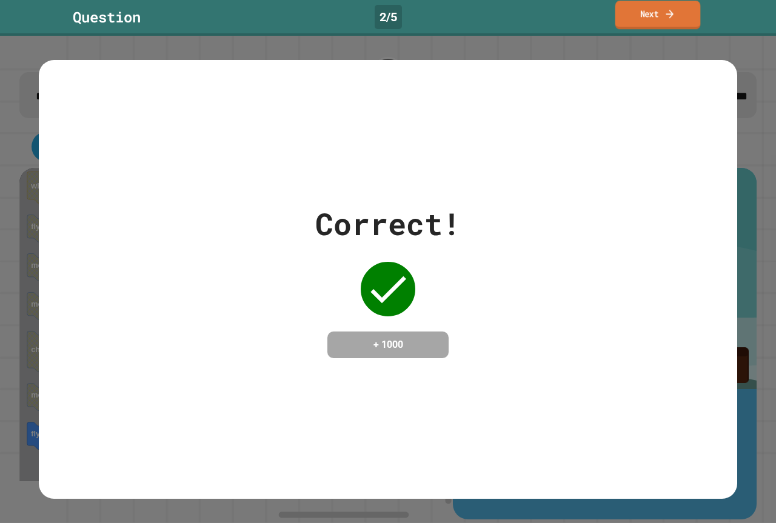
click at [668, 21] on link "Next" at bounding box center [659, 15] width 86 height 29
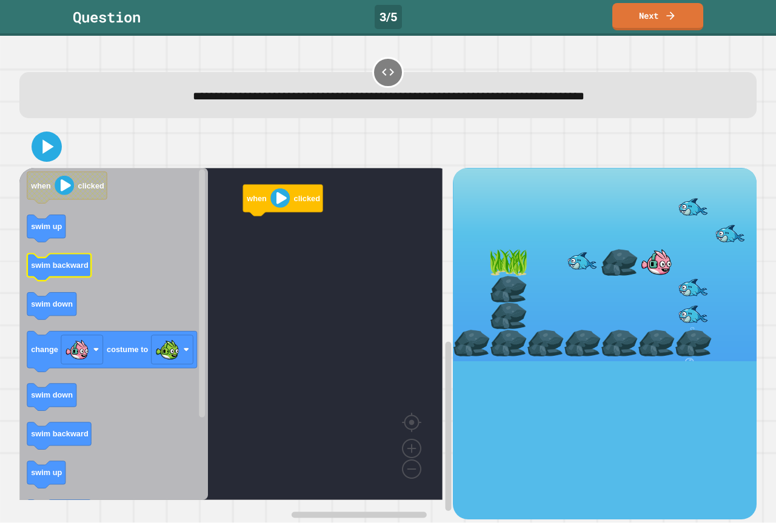
click at [42, 271] on text "swim backward" at bounding box center [60, 265] width 58 height 9
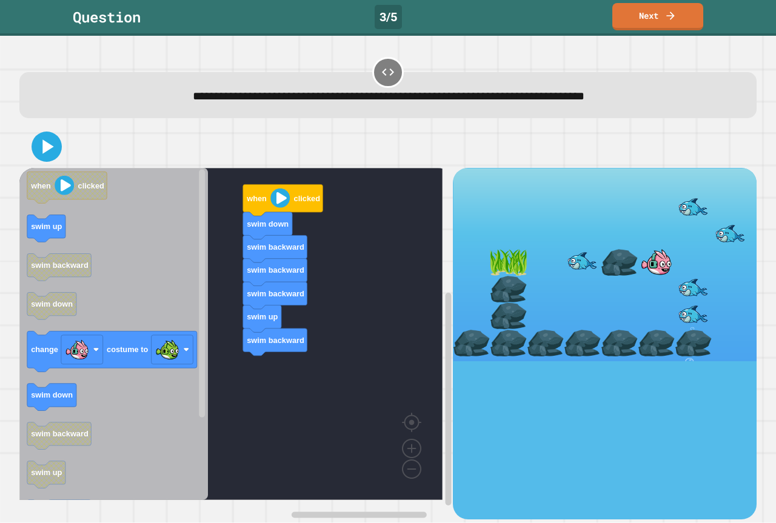
click at [292, 364] on div "when clicked swim down swim backward swim backward swim backward swim up swim b…" at bounding box center [236, 343] width 434 height 351
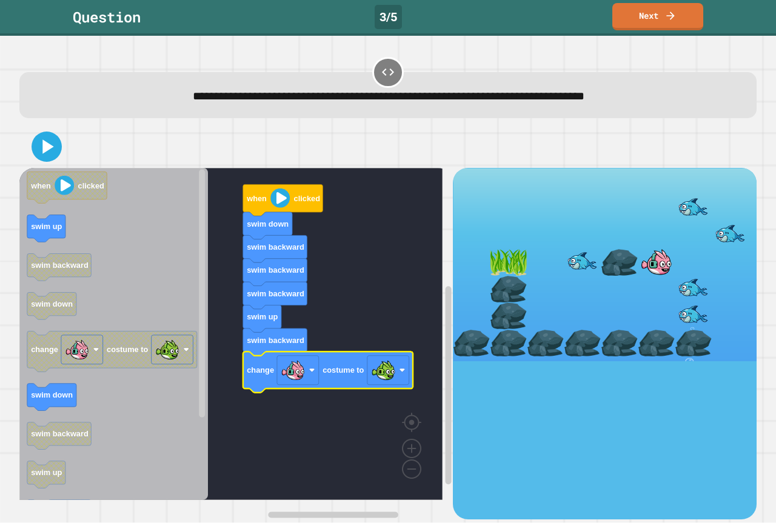
click at [49, 157] on icon at bounding box center [47, 147] width 24 height 24
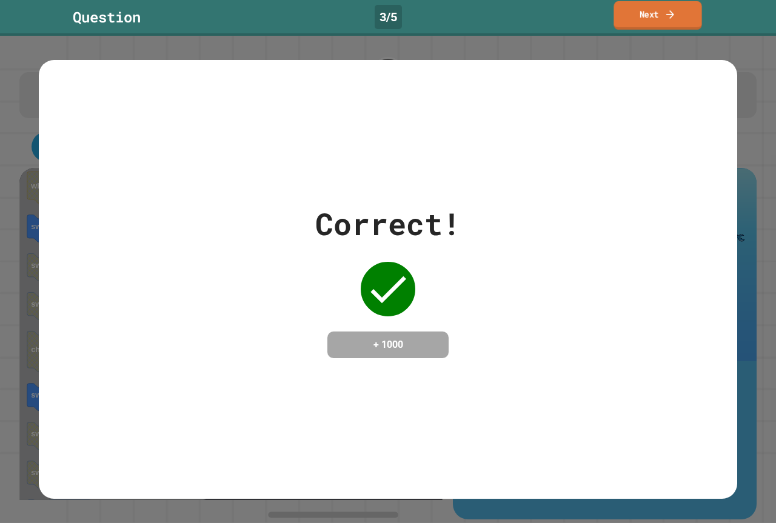
click at [678, 24] on link "Next" at bounding box center [658, 15] width 88 height 29
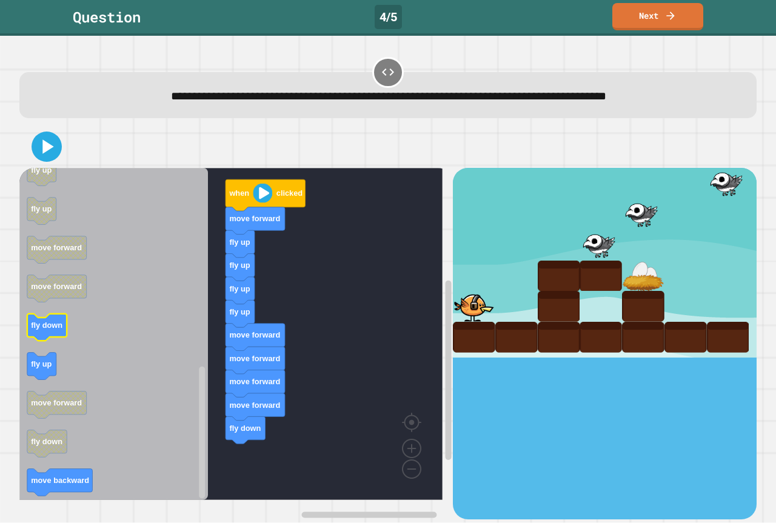
click at [42, 333] on icon "when clicked fly down fly up move forward move backward move forward fly up cha…" at bounding box center [113, 334] width 189 height 332
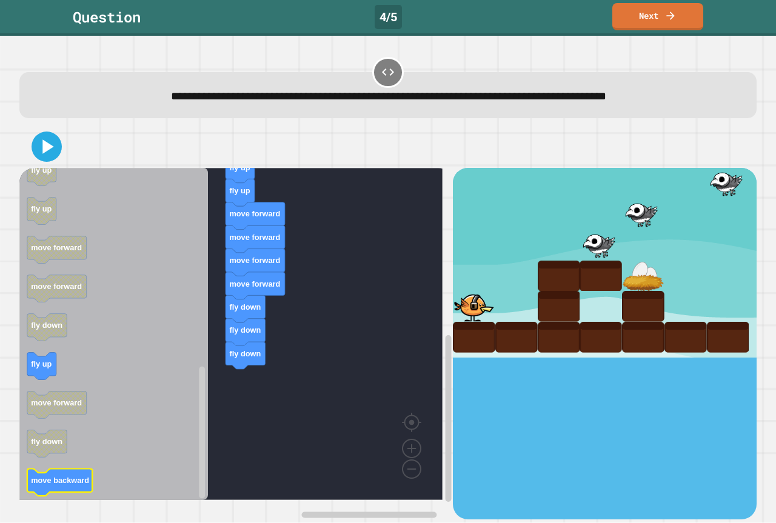
drag, startPoint x: 63, startPoint y: 502, endPoint x: 70, endPoint y: 485, distance: 17.9
click at [70, 485] on div "when clicked move forward fly up fly up fly up fly up move forward move forward…" at bounding box center [388, 323] width 745 height 402
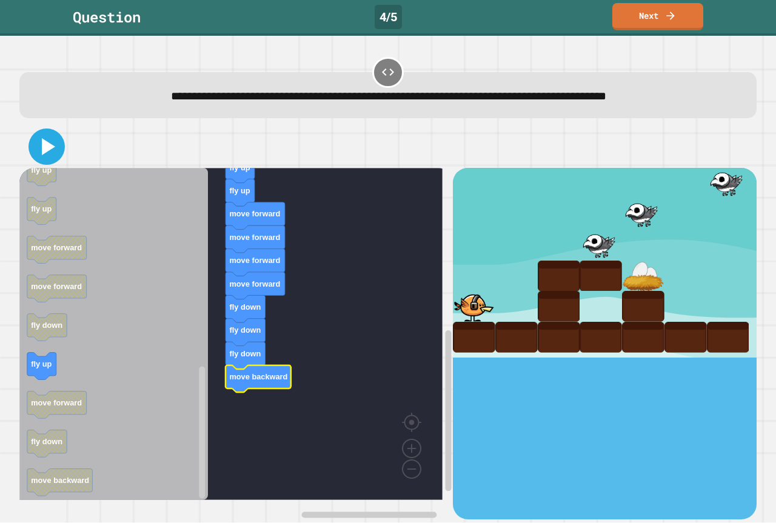
drag, startPoint x: 44, startPoint y: 148, endPoint x: 243, endPoint y: 226, distance: 213.8
click at [44, 149] on icon at bounding box center [48, 146] width 13 height 17
click at [649, 338] on div at bounding box center [643, 337] width 42 height 31
drag, startPoint x: 603, startPoint y: 320, endPoint x: 596, endPoint y: 303, distance: 18.2
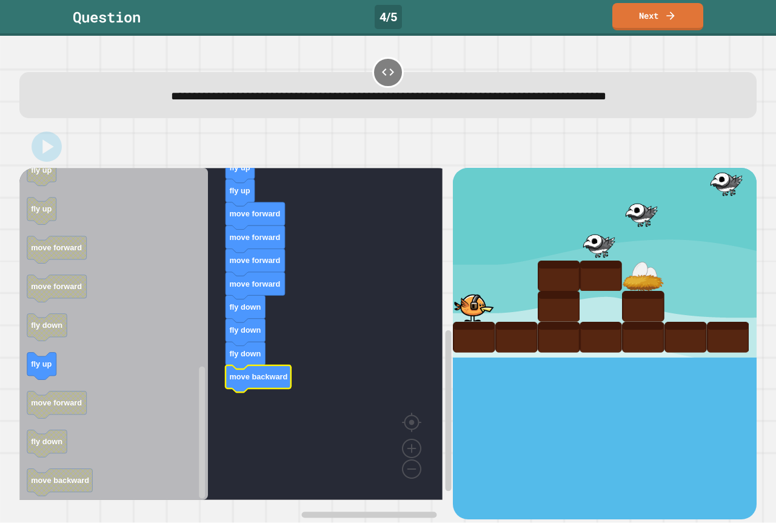
drag, startPoint x: 596, startPoint y: 303, endPoint x: 579, endPoint y: 306, distance: 18.0
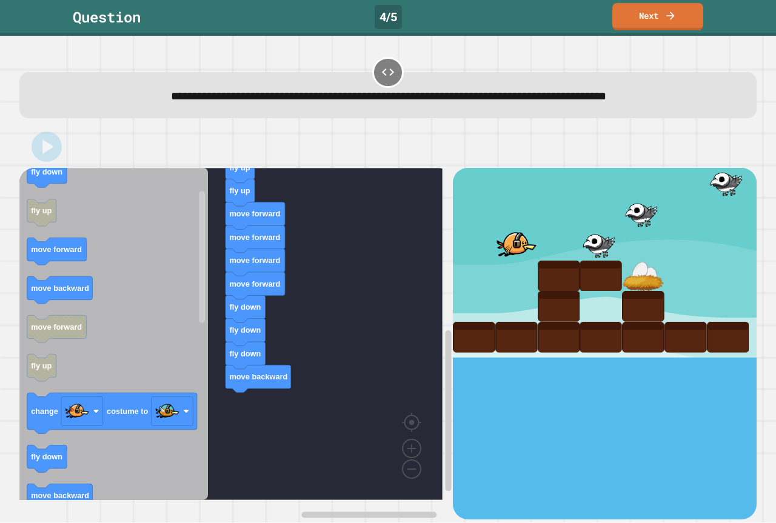
click at [296, 410] on div "when clicked move forward fly up fly up fly up fly up move forward move forward…" at bounding box center [236, 343] width 434 height 351
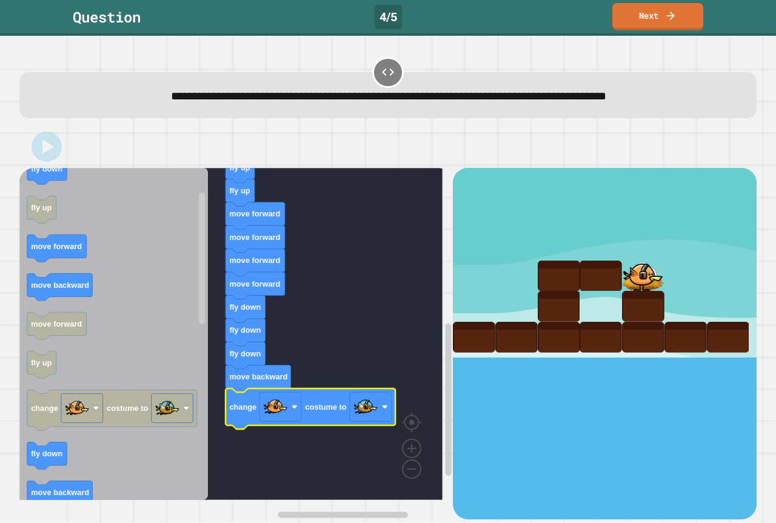
click at [308, 419] on icon "Blockly Workspace" at bounding box center [311, 409] width 170 height 41
click at [314, 417] on icon "Blockly Workspace" at bounding box center [311, 409] width 170 height 41
click at [0, 0] on div "Correct! + 1000" at bounding box center [0, 0] width 0 height 0
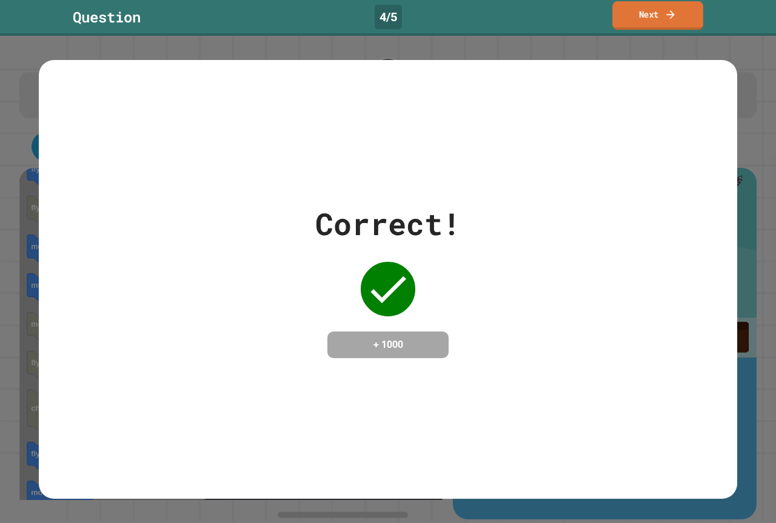
click at [687, 18] on link "Next" at bounding box center [658, 15] width 91 height 29
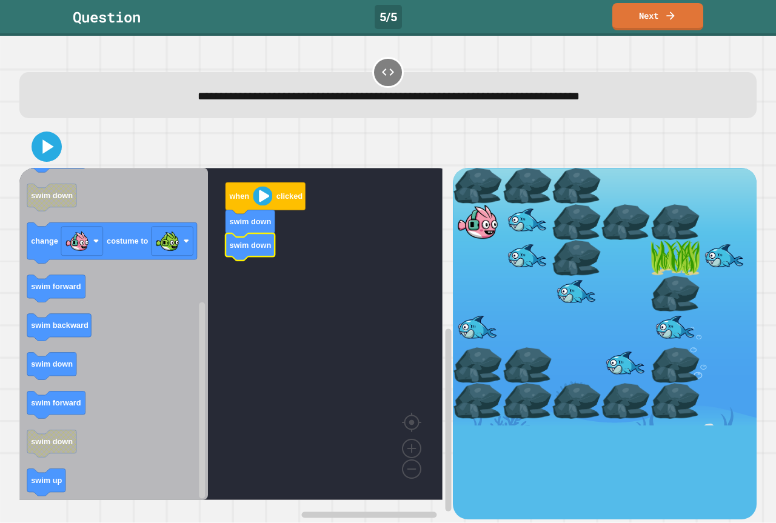
drag, startPoint x: 461, startPoint y: 258, endPoint x: 477, endPoint y: 294, distance: 39.1
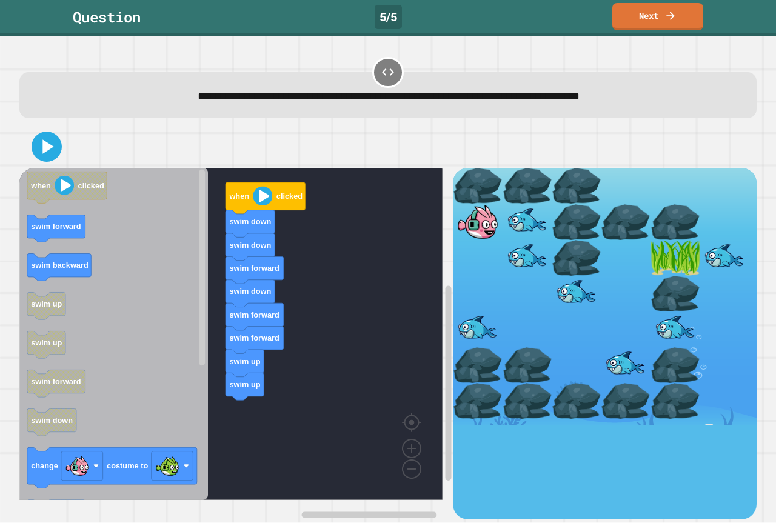
click at [68, 243] on icon "when clicked swim forward swim backward swim up swim up swim forward swim down …" at bounding box center [113, 334] width 189 height 332
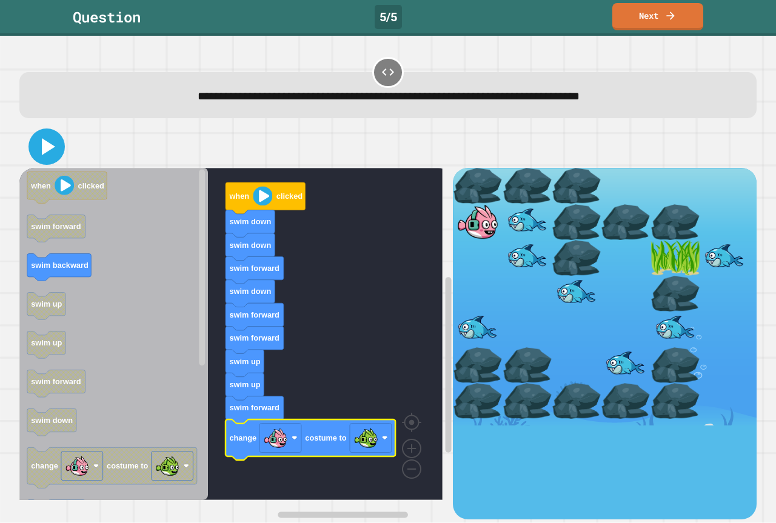
click at [52, 146] on icon at bounding box center [48, 146] width 13 height 17
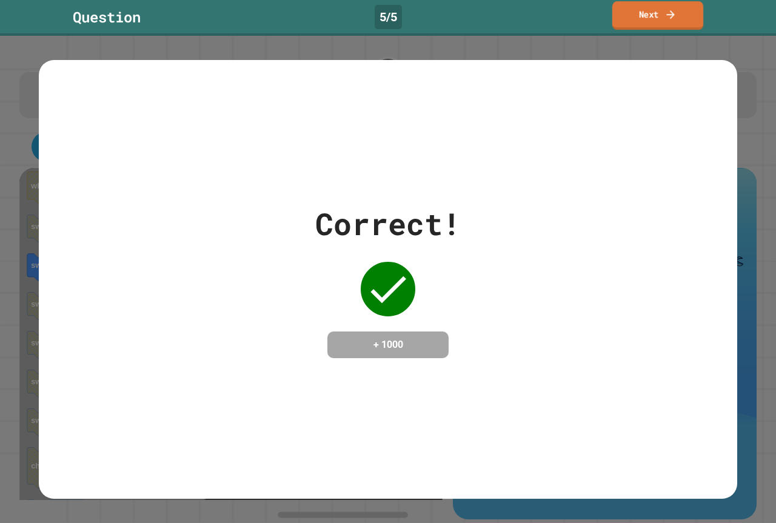
click at [678, 23] on link "Next" at bounding box center [658, 15] width 91 height 29
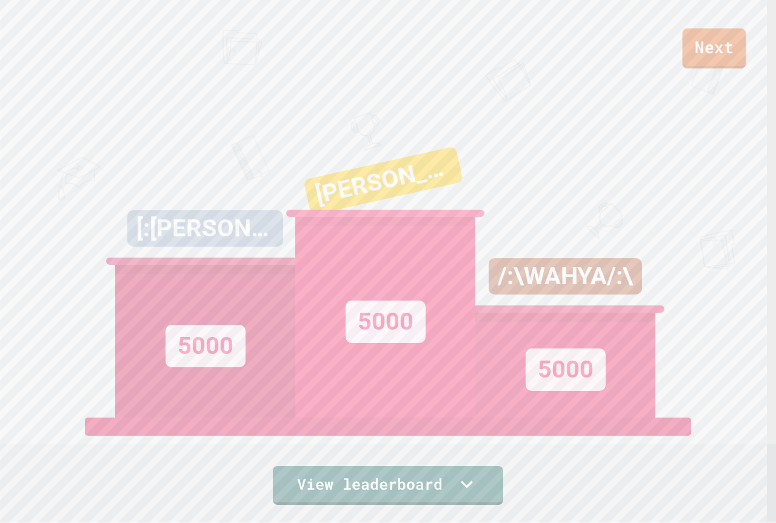
click at [725, 45] on link "Next" at bounding box center [715, 49] width 64 height 40
